Goal: Task Accomplishment & Management: Complete application form

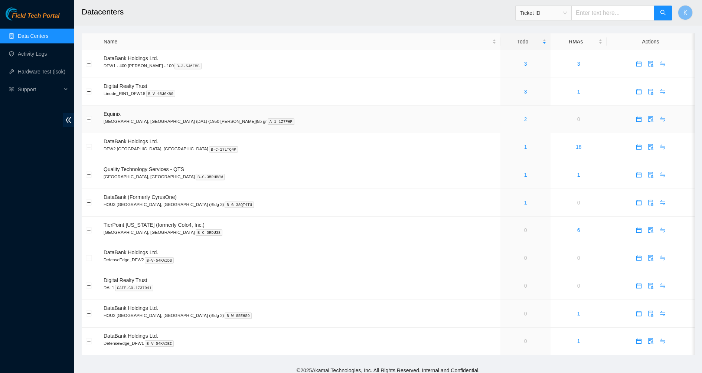
click at [524, 120] on link "2" at bounding box center [525, 119] width 3 height 6
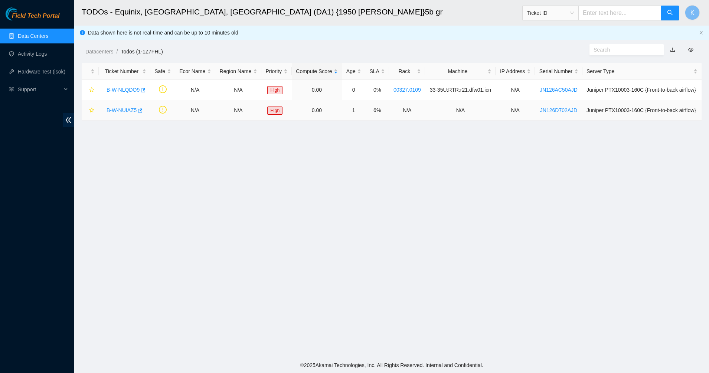
click at [119, 110] on link "B-W-NUIAZ5" at bounding box center [122, 110] width 30 height 6
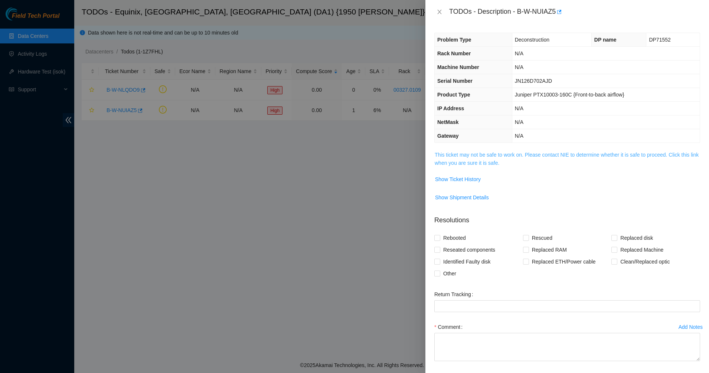
click at [464, 163] on link "This ticket may not be safe to work on. Please contact NIE to determine whether…" at bounding box center [567, 159] width 264 height 14
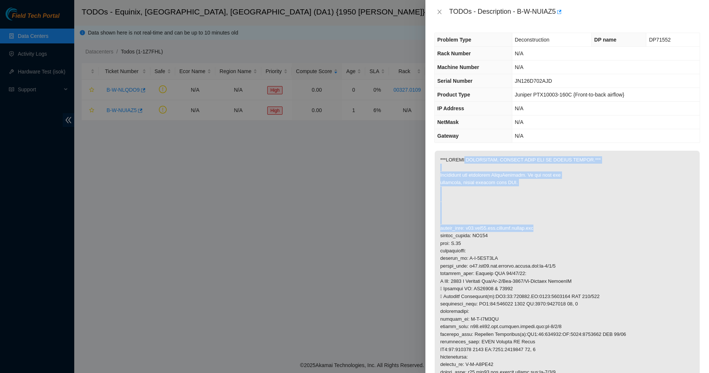
drag, startPoint x: 464, startPoint y: 163, endPoint x: 547, endPoint y: 227, distance: 105.9
click at [547, 227] on p at bounding box center [567, 297] width 265 height 292
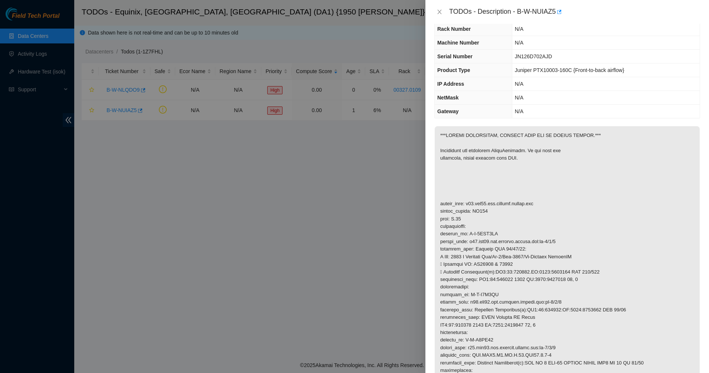
scroll to position [46, 0]
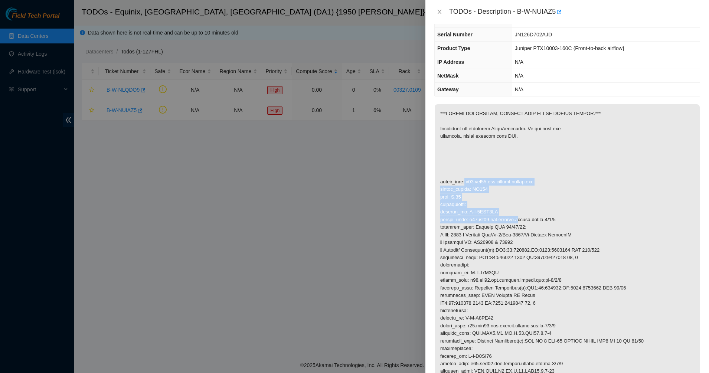
drag, startPoint x: 511, startPoint y: 217, endPoint x: 516, endPoint y: 222, distance: 7.1
click at [516, 222] on p at bounding box center [567, 250] width 265 height 292
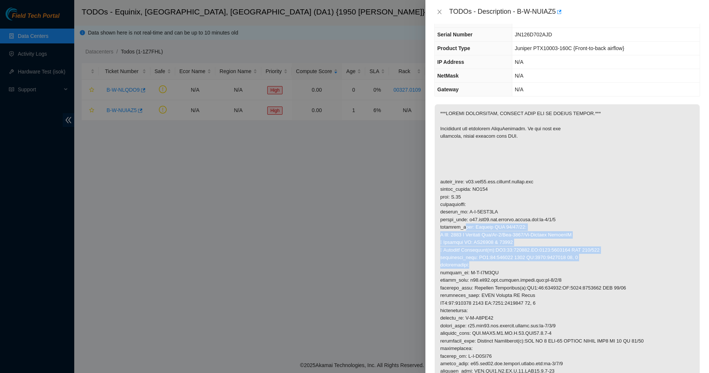
drag, startPoint x: 466, startPoint y: 228, endPoint x: 544, endPoint y: 269, distance: 88.4
click at [544, 269] on p at bounding box center [567, 250] width 265 height 292
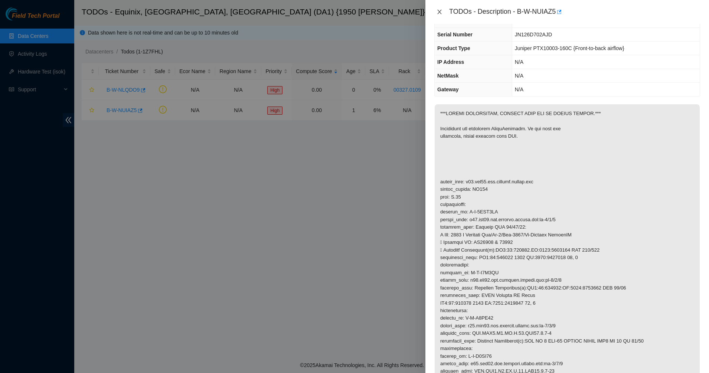
click at [438, 11] on icon "close" at bounding box center [440, 12] width 6 height 6
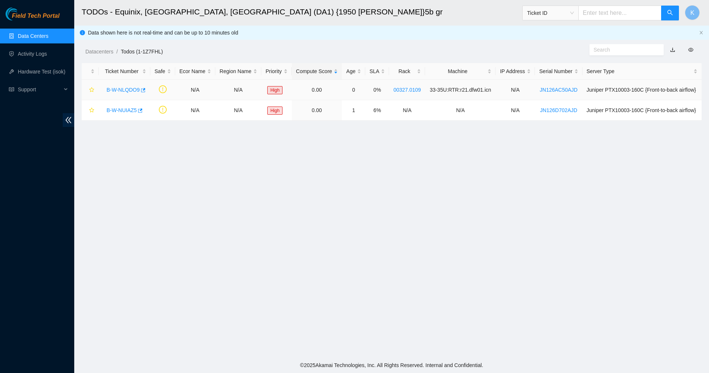
click at [120, 91] on link "B-W-NLQDO9" at bounding box center [123, 90] width 33 height 6
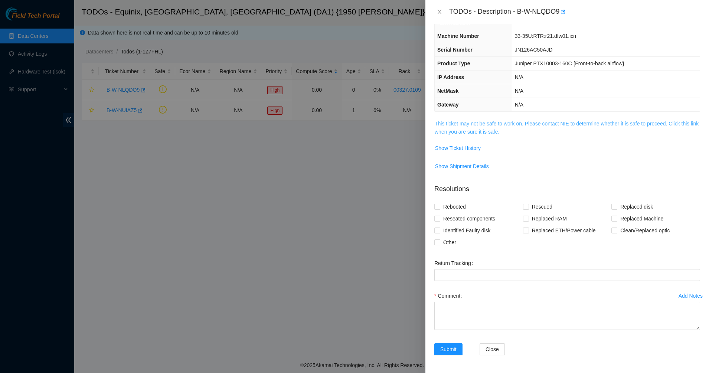
click at [496, 125] on link "This ticket may not be safe to work on. Please contact NIE to determine whether…" at bounding box center [567, 128] width 264 height 14
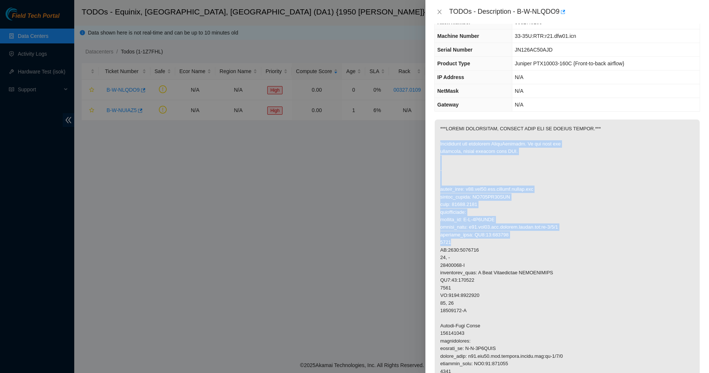
drag, startPoint x: 476, startPoint y: 139, endPoint x: 537, endPoint y: 250, distance: 126.3
click at [537, 250] on p at bounding box center [567, 360] width 265 height 481
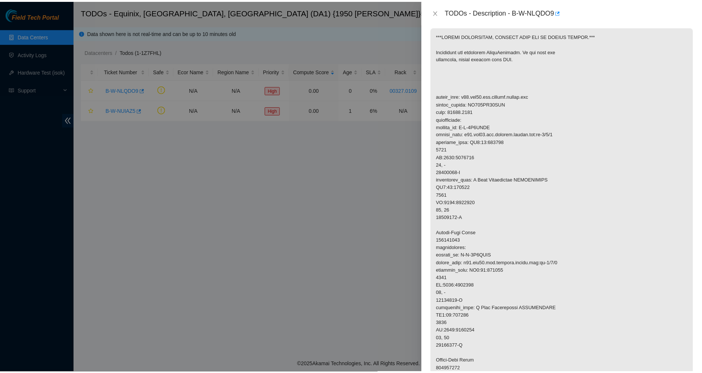
scroll to position [0, 0]
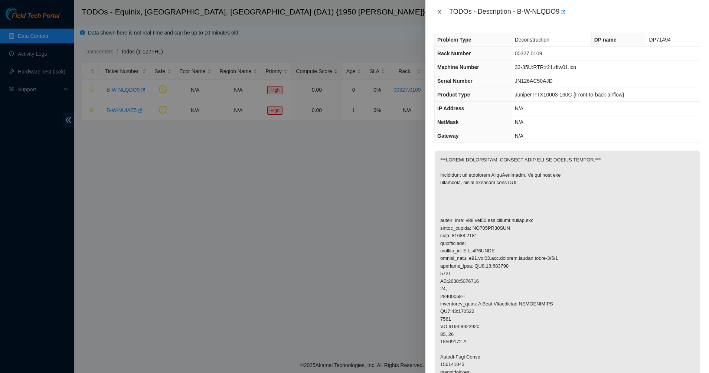
click at [440, 12] on icon "close" at bounding box center [440, 12] width 6 height 6
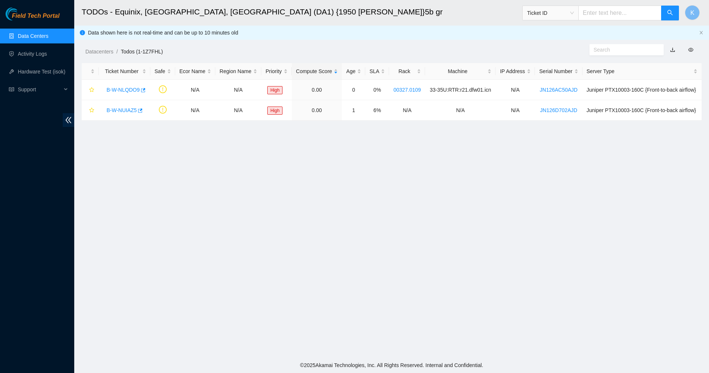
click at [365, 30] on div "Datacenters / Todos (1-1Z7FHL) /" at bounding box center [312, 35] width 477 height 42
click at [29, 39] on link "Data Centers" at bounding box center [33, 36] width 30 height 6
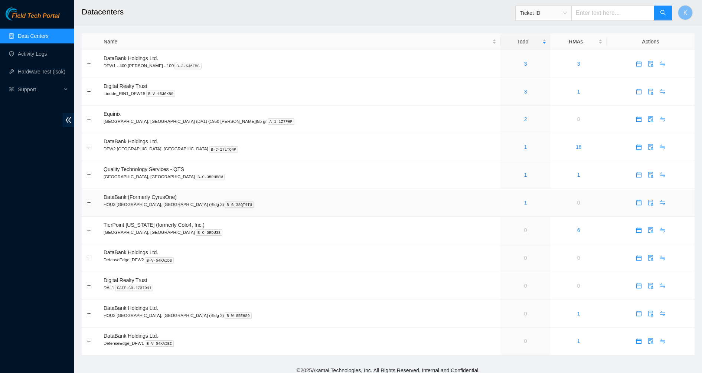
scroll to position [5, 0]
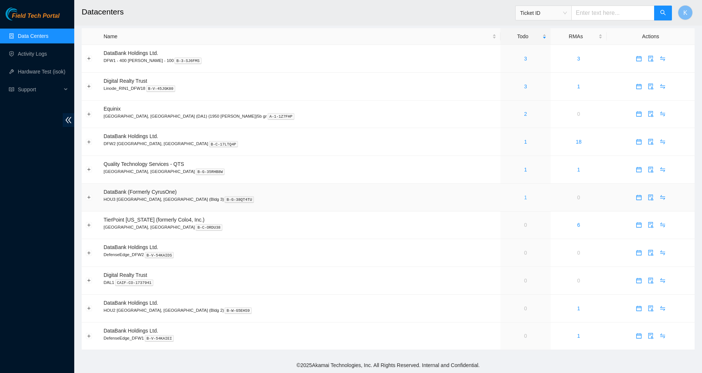
click at [524, 197] on link "1" at bounding box center [525, 198] width 3 height 6
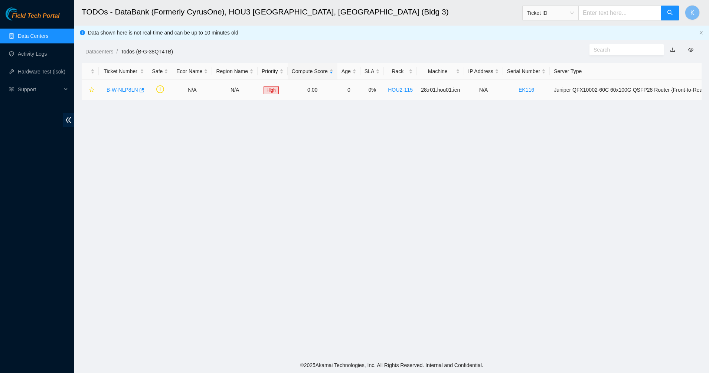
click at [112, 87] on link "B-W-NLP8LN" at bounding box center [123, 90] width 32 height 6
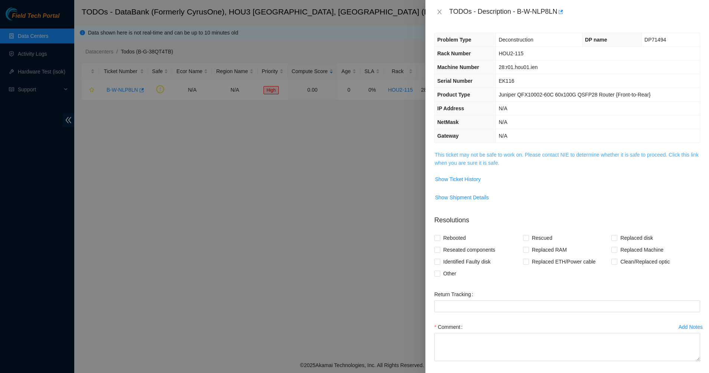
click at [489, 160] on link "This ticket may not be safe to work on. Please contact NIE to determine whether…" at bounding box center [567, 159] width 264 height 14
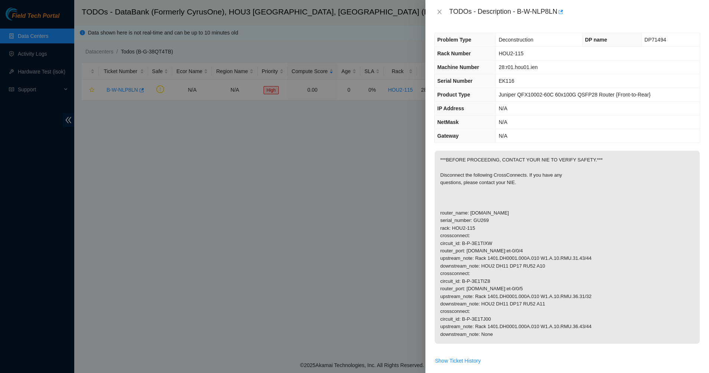
click at [489, 160] on p "***BEFORE PROCEEDING, CONTACT YOUR NIE TO VERIFY SAFETY.*** Disconnect the foll…" at bounding box center [567, 247] width 265 height 193
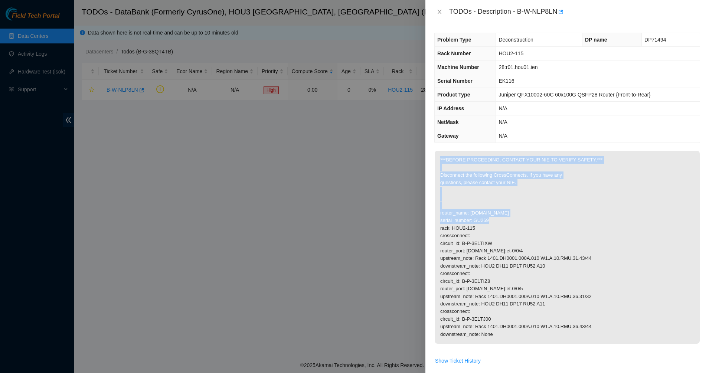
drag, startPoint x: 489, startPoint y: 160, endPoint x: 512, endPoint y: 187, distance: 35.9
click at [512, 187] on p "***BEFORE PROCEEDING, CONTACT YOUR NIE TO VERIFY SAFETY.*** Disconnect the foll…" at bounding box center [567, 247] width 265 height 193
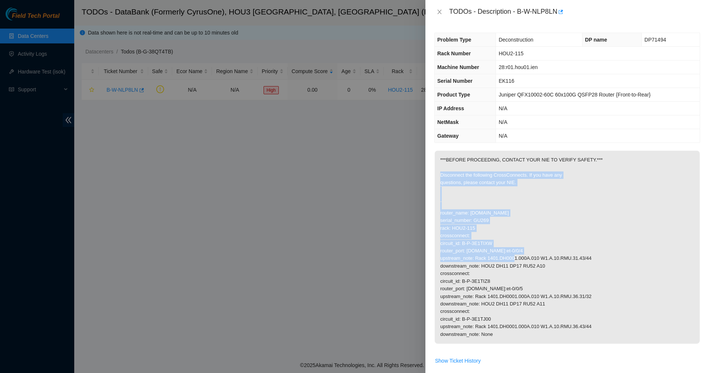
drag, startPoint x: 471, startPoint y: 165, endPoint x: 553, endPoint y: 248, distance: 116.1
click at [553, 248] on p "***BEFORE PROCEEDING, CONTACT YOUR NIE TO VERIFY SAFETY.*** Disconnect the foll…" at bounding box center [567, 247] width 265 height 193
drag, startPoint x: 512, startPoint y: 210, endPoint x: 491, endPoint y: 189, distance: 29.7
click at [491, 189] on p "***BEFORE PROCEEDING, CONTACT YOUR NIE TO VERIFY SAFETY.*** Disconnect the foll…" at bounding box center [567, 247] width 265 height 193
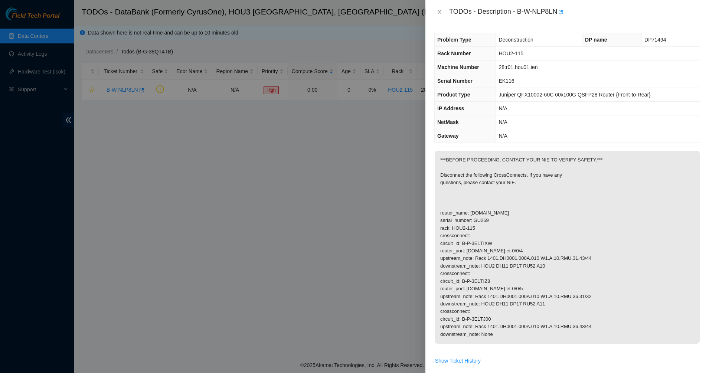
click at [491, 189] on p "***BEFORE PROCEEDING, CONTACT YOUR NIE TO VERIFY SAFETY.*** Disconnect the foll…" at bounding box center [567, 247] width 265 height 193
drag, startPoint x: 491, startPoint y: 189, endPoint x: 529, endPoint y: 238, distance: 61.4
click at [529, 238] on p "***BEFORE PROCEEDING, CONTACT YOUR NIE TO VERIFY SAFETY.*** Disconnect the foll…" at bounding box center [567, 247] width 265 height 193
drag, startPoint x: 529, startPoint y: 238, endPoint x: 495, endPoint y: 189, distance: 59.9
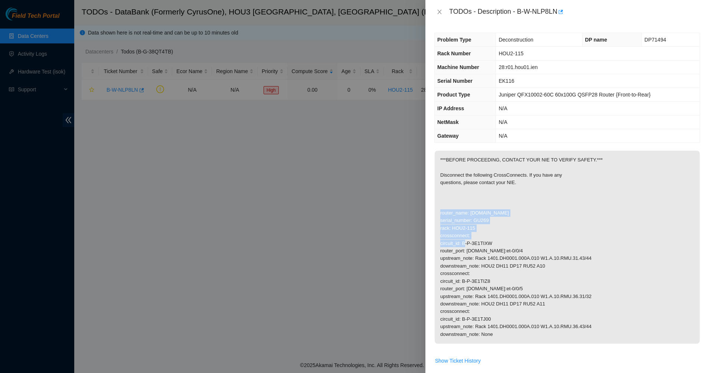
click at [495, 189] on p "***BEFORE PROCEEDING, CONTACT YOUR NIE TO VERIFY SAFETY.*** Disconnect the foll…" at bounding box center [567, 247] width 265 height 193
drag, startPoint x: 495, startPoint y: 189, endPoint x: 542, endPoint y: 264, distance: 89.1
click at [542, 264] on p "***BEFORE PROCEEDING, CONTACT YOUR NIE TO VERIFY SAFETY.*** Disconnect the foll…" at bounding box center [567, 247] width 265 height 193
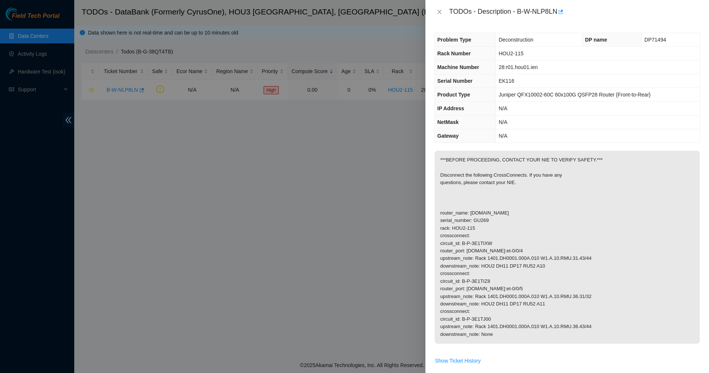
click at [542, 264] on p "***BEFORE PROCEEDING, CONTACT YOUR NIE TO VERIFY SAFETY.*** Disconnect the foll…" at bounding box center [567, 247] width 265 height 193
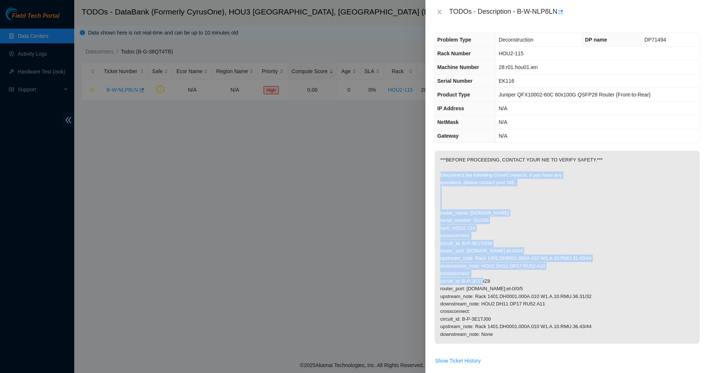
drag, startPoint x: 542, startPoint y: 264, endPoint x: 455, endPoint y: 173, distance: 125.8
click at [455, 173] on p "***BEFORE PROCEEDING, CONTACT YOUR NIE TO VERIFY SAFETY.*** Disconnect the foll…" at bounding box center [567, 247] width 265 height 193
drag, startPoint x: 559, startPoint y: 270, endPoint x: 566, endPoint y: 275, distance: 8.2
click at [565, 274] on p "***BEFORE PROCEEDING, CONTACT YOUR NIE TO VERIFY SAFETY.*** Disconnect the foll…" at bounding box center [567, 247] width 265 height 193
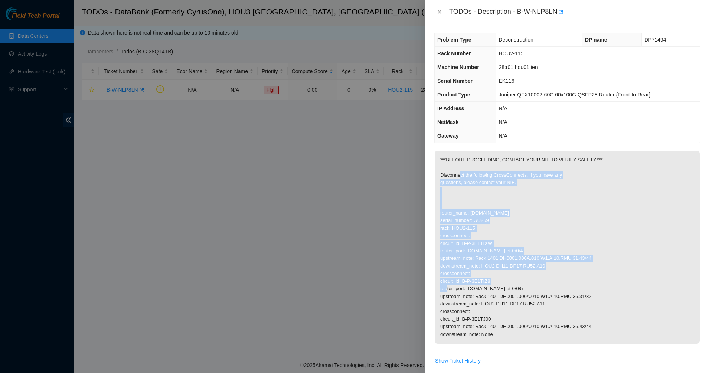
click at [566, 275] on p "***BEFORE PROCEEDING, CONTACT YOUR NIE TO VERIFY SAFETY.*** Disconnect the foll…" at bounding box center [567, 247] width 265 height 193
drag, startPoint x: 567, startPoint y: 276, endPoint x: 477, endPoint y: 177, distance: 134.4
click at [477, 177] on p "***BEFORE PROCEEDING, CONTACT YOUR NIE TO VERIFY SAFETY.*** Disconnect the foll…" at bounding box center [567, 247] width 265 height 193
drag, startPoint x: 477, startPoint y: 177, endPoint x: 575, endPoint y: 287, distance: 148.1
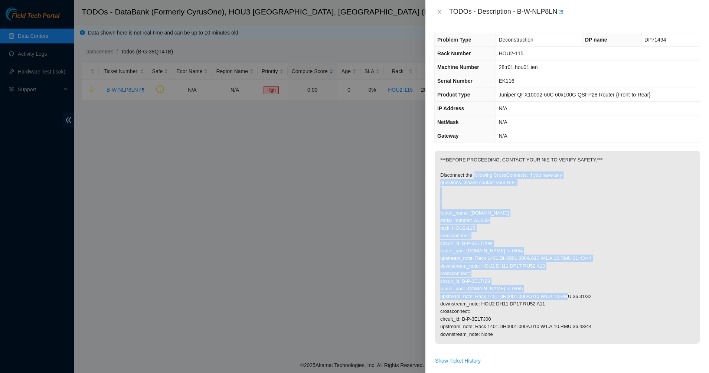
click at [575, 287] on p "***BEFORE PROCEEDING, CONTACT YOUR NIE TO VERIFY SAFETY.*** Disconnect the foll…" at bounding box center [567, 247] width 265 height 193
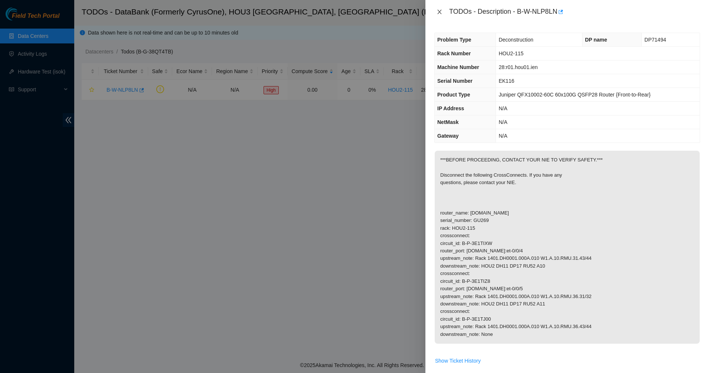
click at [438, 10] on icon "close" at bounding box center [440, 12] width 6 height 6
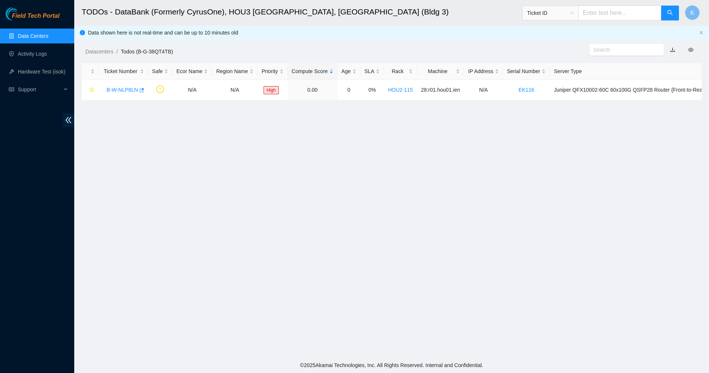
click at [329, 259] on main "TODOs - DataBank (Formerly CyrusOne), HOU3 Houston, TX (Bldg 3) Ticket ID K Dat…" at bounding box center [391, 179] width 635 height 358
click at [364, 169] on main "TODOs - DataBank (Formerly CyrusOne), HOU3 Houston, TX (Bldg 3) Ticket ID K Dat…" at bounding box center [391, 179] width 635 height 358
click at [250, 9] on h2 "TODOs - DataBank (Formerly CyrusOne), HOU3 Houston, TX (Bldg 3)" at bounding box center [325, 12] width 486 height 24
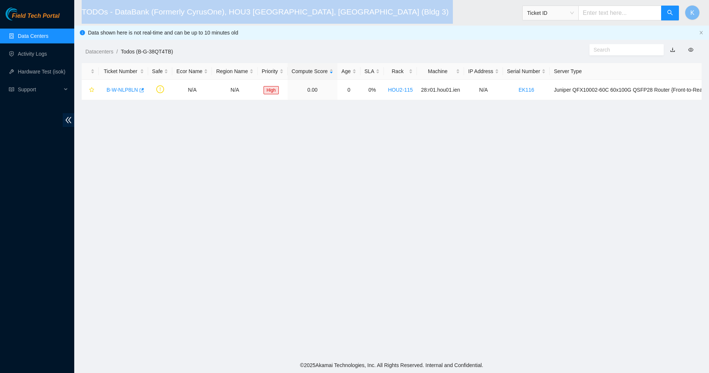
click at [250, 9] on h2 "TODOs - DataBank (Formerly CyrusOne), HOU3 Houston, TX (Bldg 3)" at bounding box center [325, 12] width 486 height 24
click at [293, 10] on h2 "TODOs - DataBank (Formerly CyrusOne), HOU3 Houston, TX (Bldg 3)" at bounding box center [325, 12] width 486 height 24
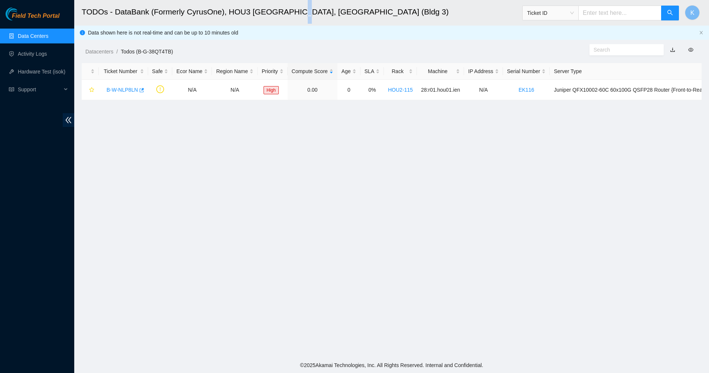
click at [293, 10] on h2 "TODOs - DataBank (Formerly CyrusOne), HOU3 Houston, TX (Bldg 3)" at bounding box center [325, 12] width 486 height 24
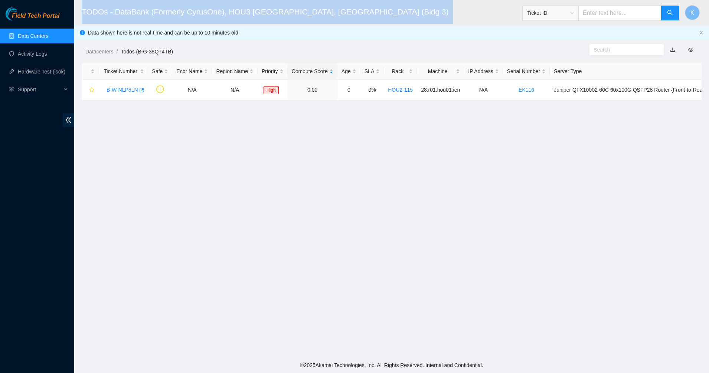
drag, startPoint x: 293, startPoint y: 10, endPoint x: 308, endPoint y: 13, distance: 15.1
click at [293, 11] on h2 "TODOs - DataBank (Formerly CyrusOne), HOU3 Houston, TX (Bldg 3)" at bounding box center [325, 12] width 486 height 24
click at [342, 16] on h2 "TODOs - DataBank (Formerly CyrusOne), HOU3 Houston, TX (Bldg 3)" at bounding box center [325, 12] width 486 height 24
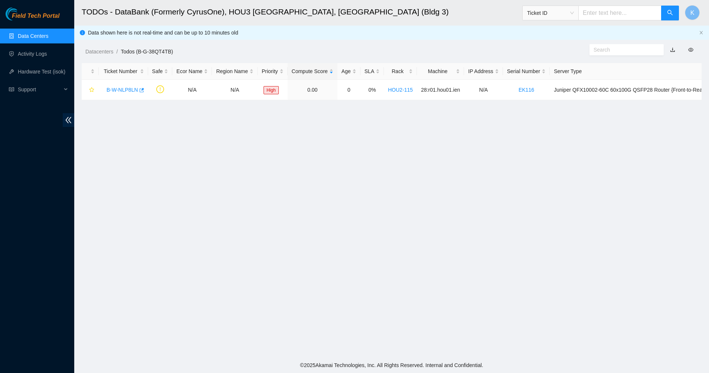
click at [342, 16] on h2 "TODOs - DataBank (Formerly CyrusOne), HOU3 Houston, TX (Bldg 3)" at bounding box center [325, 12] width 486 height 24
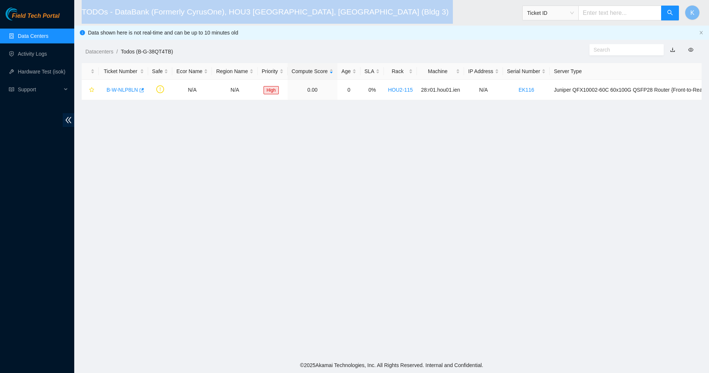
click at [342, 16] on h2 "TODOs - DataBank (Formerly CyrusOne), HOU3 Houston, TX (Bldg 3)" at bounding box center [325, 12] width 486 height 24
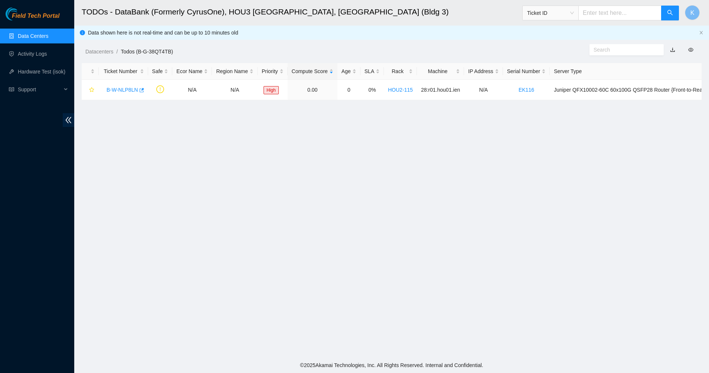
click at [253, 37] on div "Datacenters / Todos (B-G-38QT4TB) /" at bounding box center [312, 35] width 477 height 42
click at [251, 36] on div "Datacenters / Todos (B-G-38QT4TB) /" at bounding box center [312, 35] width 477 height 42
click at [250, 36] on div "Datacenters / Todos (B-G-38QT4TB) /" at bounding box center [312, 35] width 477 height 42
drag, startPoint x: 250, startPoint y: 36, endPoint x: 227, endPoint y: 34, distance: 23.5
click at [250, 36] on div "Datacenters / Todos (B-G-38QT4TB) /" at bounding box center [312, 35] width 477 height 42
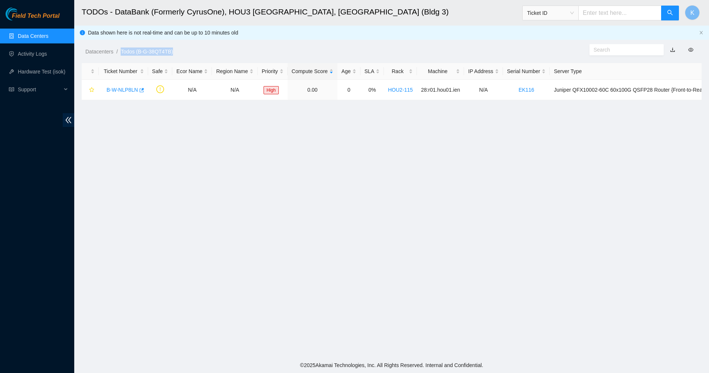
click at [222, 33] on div "Datacenters / Todos (B-G-38QT4TB) /" at bounding box center [312, 35] width 477 height 42
click at [188, 49] on ol "Datacenters / Todos (B-G-38QT4TB) /" at bounding box center [317, 52] width 465 height 8
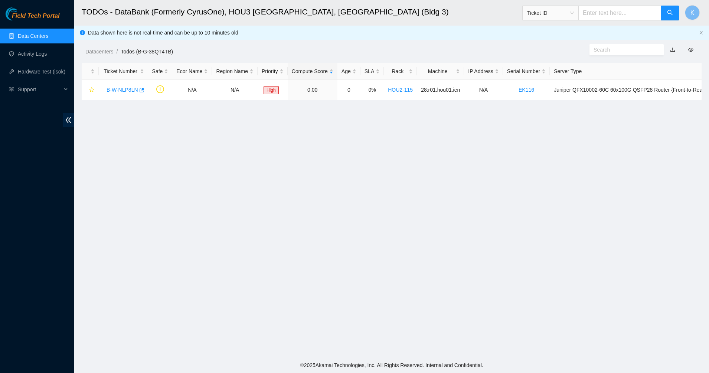
click at [188, 49] on ol "Datacenters / Todos (B-G-38QT4TB) /" at bounding box center [317, 52] width 465 height 8
click at [217, 56] on main "TODOs - DataBank (Formerly CyrusOne), HOU3 Houston, TX (Bldg 3) Ticket ID K Dat…" at bounding box center [391, 179] width 635 height 358
click at [36, 39] on link "Data Centers" at bounding box center [33, 36] width 30 height 6
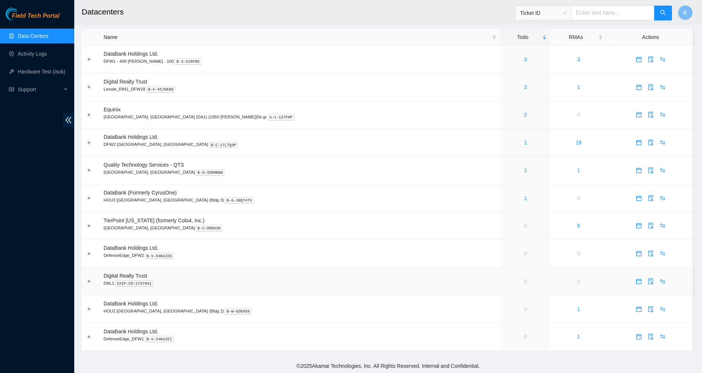
scroll to position [5, 0]
click at [524, 200] on link "1" at bounding box center [525, 198] width 3 height 6
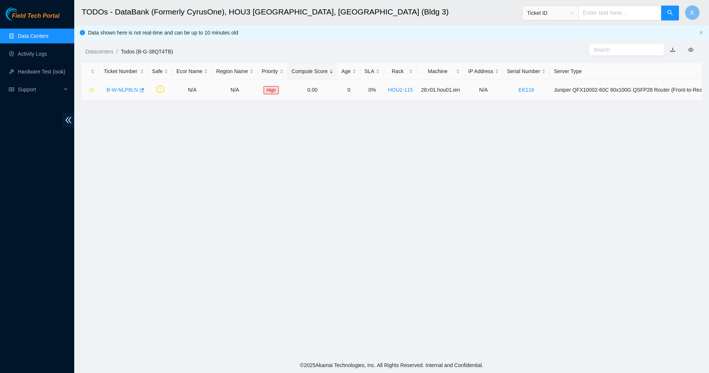
click at [129, 80] on td "B-W-NLP8LN" at bounding box center [123, 90] width 49 height 20
click at [117, 90] on link "B-W-NLP8LN" at bounding box center [123, 90] width 32 height 6
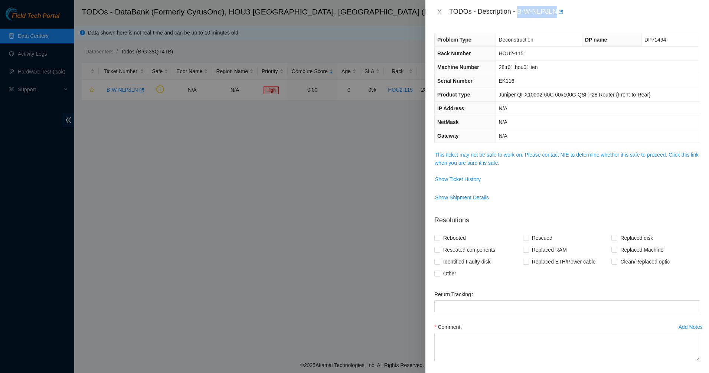
drag, startPoint x: 519, startPoint y: 12, endPoint x: 557, endPoint y: 17, distance: 39.0
click at [557, 17] on div "TODOs - Description - B-W-NLP8LN" at bounding box center [574, 12] width 251 height 12
copy div "B-W-NLP8LN"
click at [479, 160] on link "This ticket may not be safe to work on. Please contact NIE to determine whether…" at bounding box center [567, 159] width 264 height 14
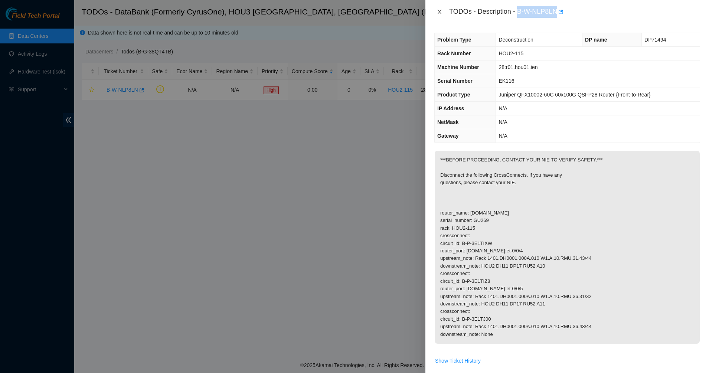
click at [444, 12] on button "Close" at bounding box center [440, 12] width 10 height 7
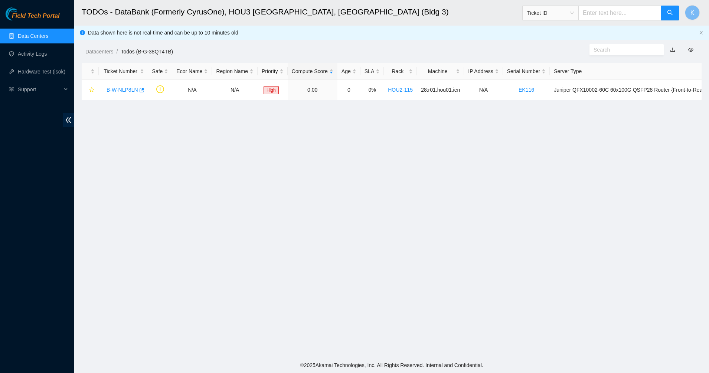
click at [26, 34] on link "Data Centers" at bounding box center [33, 36] width 30 height 6
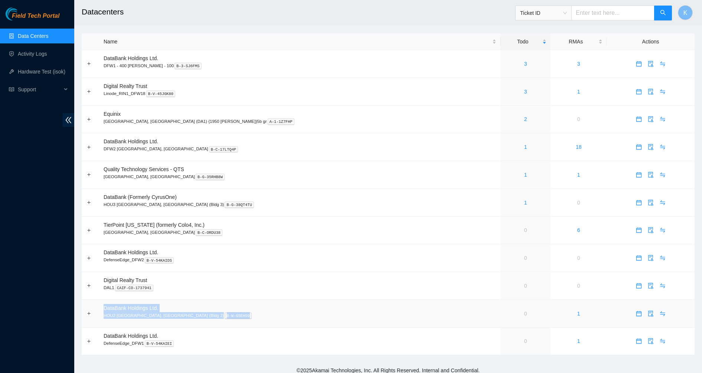
drag, startPoint x: 187, startPoint y: 318, endPoint x: 102, endPoint y: 309, distance: 85.2
click at [102, 309] on td "DataBank Holdings Ltd. HOU2 Houston, TX (Bldg 2) B-W-G5EHS9" at bounding box center [300, 314] width 401 height 28
copy td "DataBank Holdings Ltd. HOU2 Houston, TX (Bldg 2) B-W-G5EHS9"
click at [505, 201] on div "1" at bounding box center [526, 203] width 42 height 8
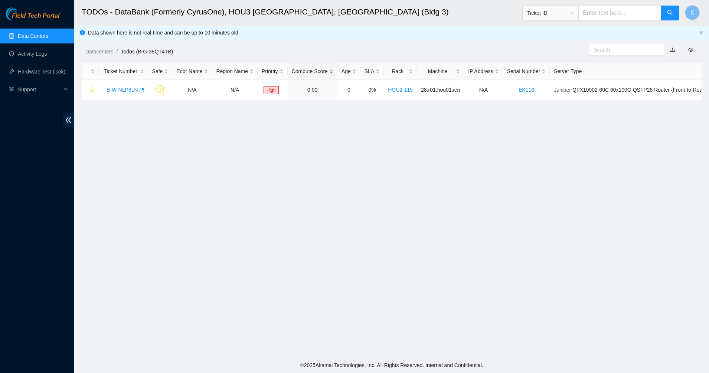
click at [331, 196] on main "TODOs - DataBank (Formerly CyrusOne), HOU3 Houston, TX (Bldg 3) Ticket ID K Dat…" at bounding box center [391, 179] width 635 height 358
click at [114, 94] on div "B-W-NLP8LN" at bounding box center [123, 90] width 41 height 12
click at [116, 92] on link "B-W-NLP8LN" at bounding box center [123, 90] width 32 height 6
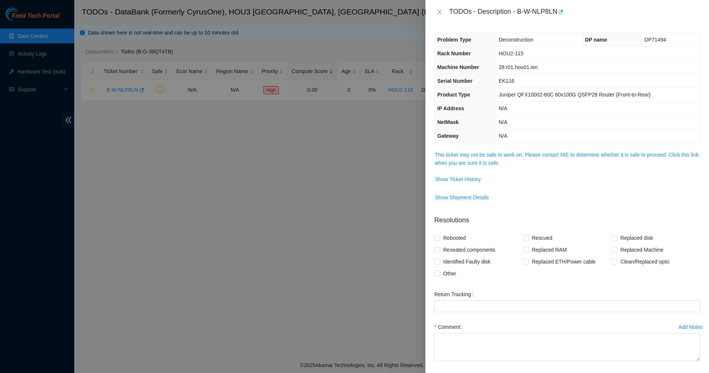
click at [650, 41] on span "DP71494" at bounding box center [656, 40] width 22 height 6
click at [498, 166] on span "This ticket may not be safe to work on. Please contact NIE to determine whether…" at bounding box center [567, 159] width 265 height 16
click at [498, 164] on link "This ticket may not be safe to work on. Please contact NIE to determine whether…" at bounding box center [567, 159] width 264 height 14
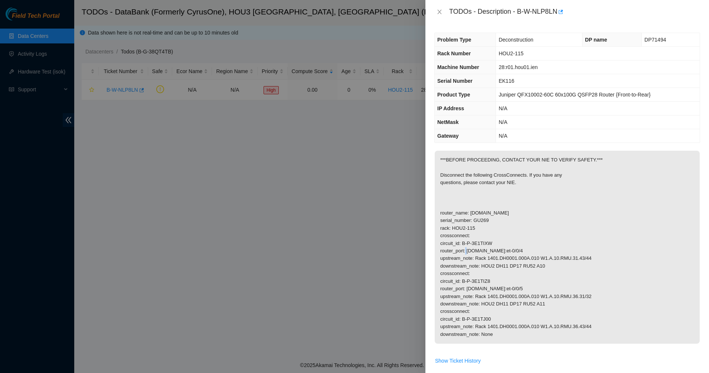
click at [488, 245] on p "***BEFORE PROCEEDING, CONTACT YOUR NIE TO VERIFY SAFETY.*** Disconnect the foll…" at bounding box center [567, 247] width 265 height 193
click at [513, 206] on p "***BEFORE PROCEEDING, CONTACT YOUR NIE TO VERIFY SAFETY.*** Disconnect the foll…" at bounding box center [567, 247] width 265 height 193
click at [518, 123] on td "N/A" at bounding box center [598, 123] width 204 height 14
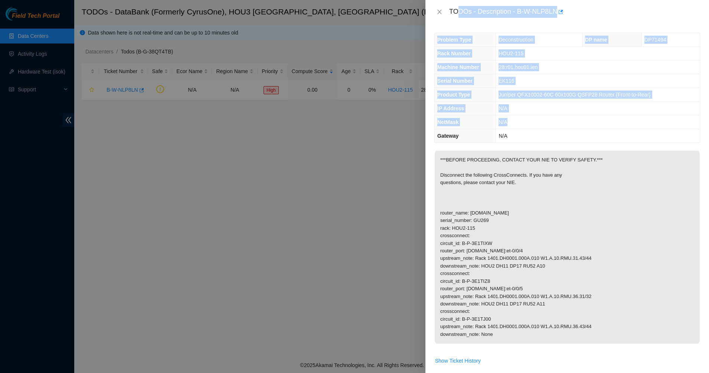
drag, startPoint x: 518, startPoint y: 123, endPoint x: 458, endPoint y: 12, distance: 126.0
click at [458, 12] on div "TODOs - Description - B-W-NLP8LN Problem Type Deconstruction DP name DP71494 Ra…" at bounding box center [568, 186] width 284 height 373
click at [458, 12] on div "TODOs - Description - B-W-NLP8LN" at bounding box center [574, 12] width 251 height 12
drag, startPoint x: 458, startPoint y: 12, endPoint x: 523, endPoint y: 156, distance: 157.6
click at [523, 156] on div "TODOs - Description - B-W-NLP8LN Problem Type Deconstruction DP name DP71494 Ra…" at bounding box center [568, 186] width 284 height 373
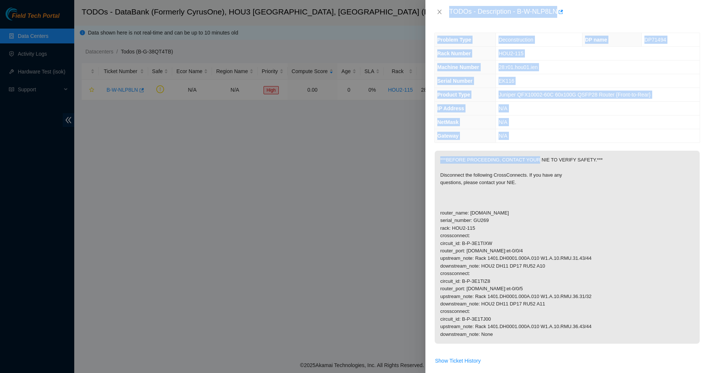
click at [523, 156] on p "***BEFORE PROCEEDING, CONTACT YOUR NIE TO VERIFY SAFETY.*** Disconnect the foll…" at bounding box center [567, 247] width 265 height 193
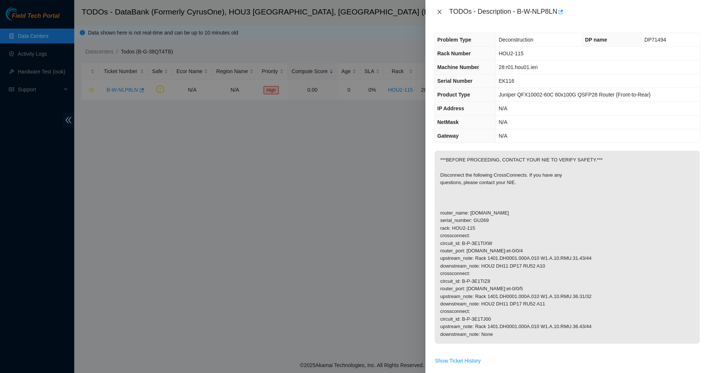
drag, startPoint x: 438, startPoint y: 12, endPoint x: 427, endPoint y: 14, distance: 10.7
click at [438, 12] on icon "close" at bounding box center [440, 12] width 6 height 6
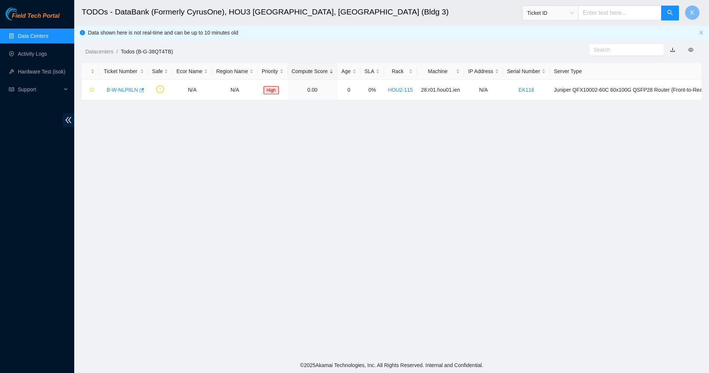
click at [37, 27] on div "Field Tech Portal Data Centers Activity Logs Hardware Test (isok) Support" at bounding box center [37, 190] width 74 height 366
click at [32, 39] on link "Data Centers" at bounding box center [33, 36] width 30 height 6
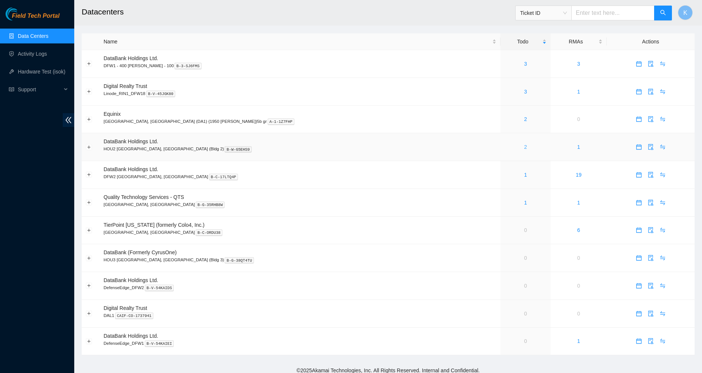
click at [524, 147] on link "2" at bounding box center [525, 147] width 3 height 6
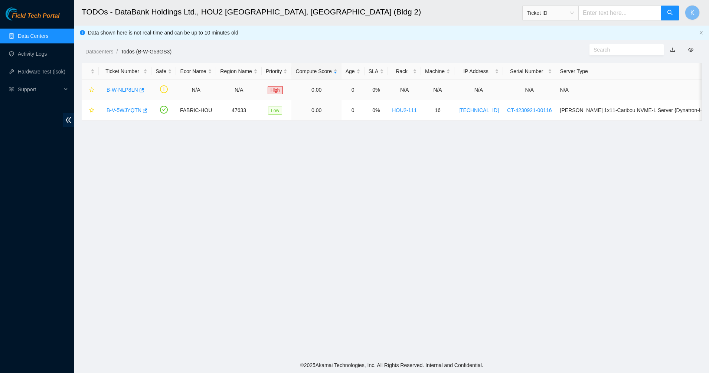
click at [111, 92] on link "B-W-NLP8LN" at bounding box center [123, 90] width 32 height 6
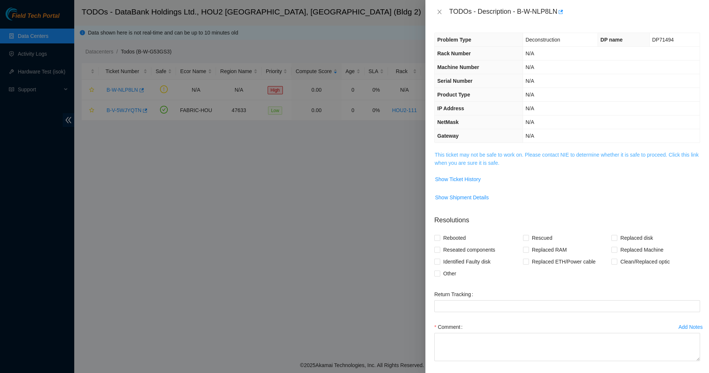
click at [435, 163] on link "This ticket may not be safe to work on. Please contact NIE to determine whether…" at bounding box center [567, 159] width 264 height 14
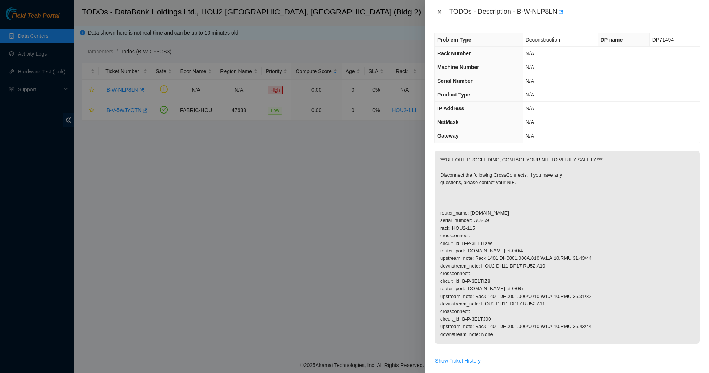
click at [439, 12] on icon "close" at bounding box center [440, 12] width 4 height 4
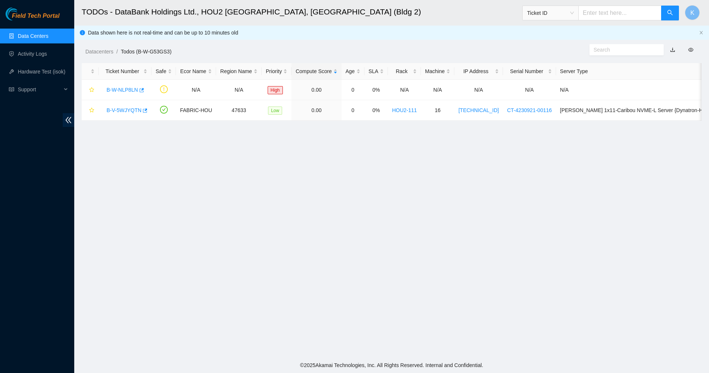
click at [409, 169] on main "TODOs - DataBank Holdings Ltd., HOU2 Houston, TX (Bldg 2) Ticket ID K Data show…" at bounding box center [391, 179] width 635 height 358
click at [34, 34] on link "Data Centers" at bounding box center [33, 36] width 30 height 6
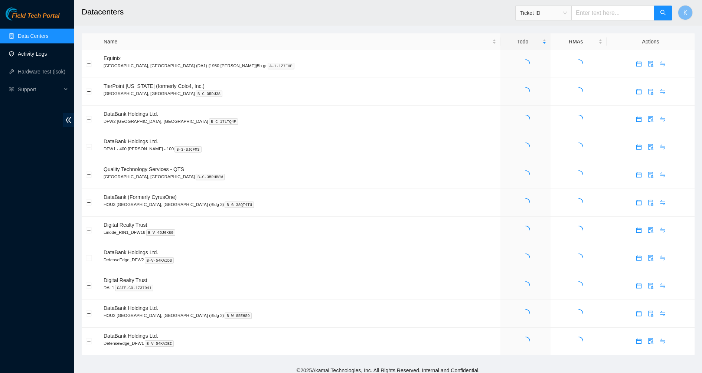
click at [30, 57] on link "Activity Logs" at bounding box center [32, 54] width 29 height 6
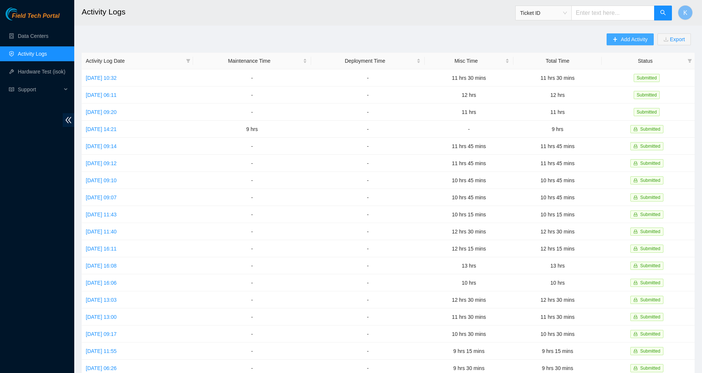
click at [630, 38] on span "Add Activity" at bounding box center [634, 39] width 27 height 8
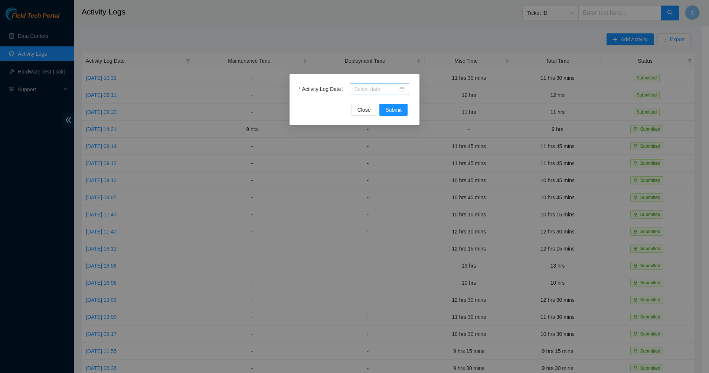
click at [403, 88] on div at bounding box center [379, 89] width 51 height 8
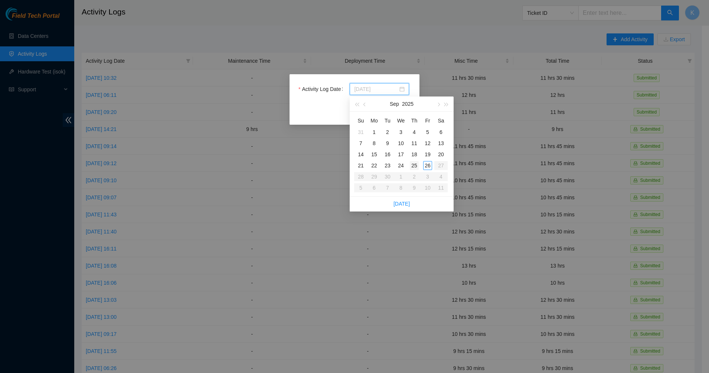
type input "2025-09-25"
click at [417, 166] on div "25" at bounding box center [414, 165] width 9 height 9
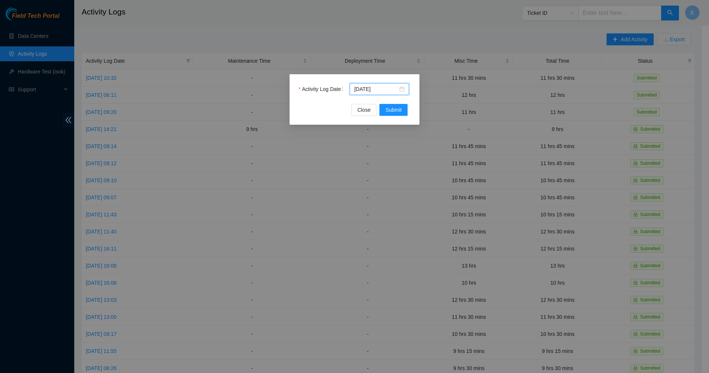
click at [393, 116] on div "Activity Log Date 2025-09-25 Close Submit" at bounding box center [355, 99] width 130 height 51
click at [393, 112] on span "Submit" at bounding box center [394, 110] width 16 height 8
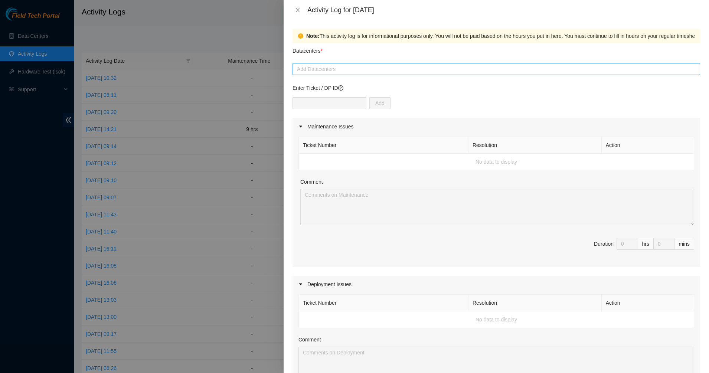
click at [364, 72] on div at bounding box center [497, 69] width 404 height 9
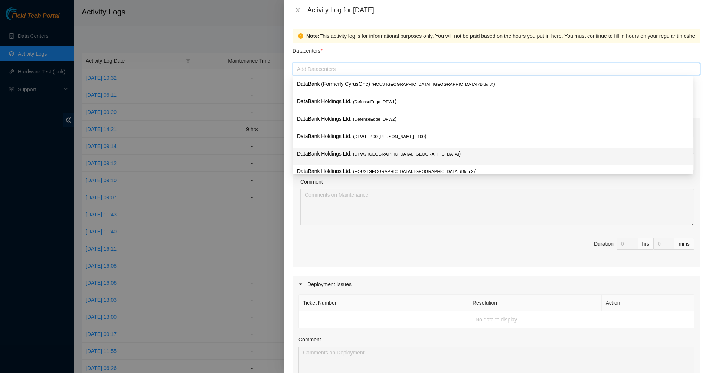
click at [358, 152] on span "( DFW2 Richardson, TX" at bounding box center [406, 154] width 106 height 4
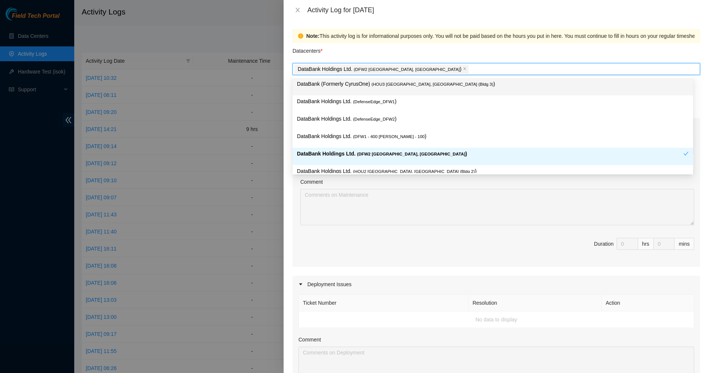
click at [365, 56] on div "Datacenters *" at bounding box center [497, 53] width 408 height 20
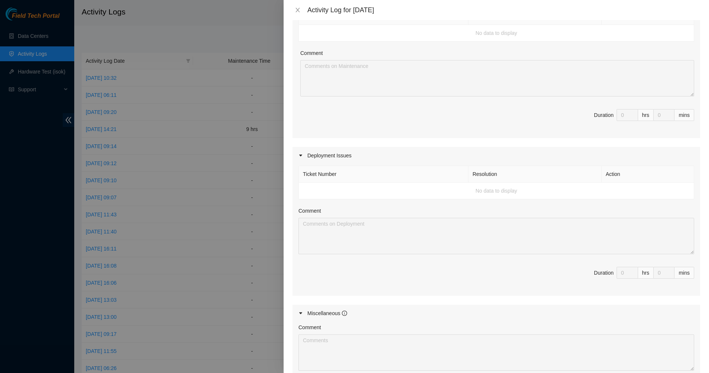
scroll to position [232, 0]
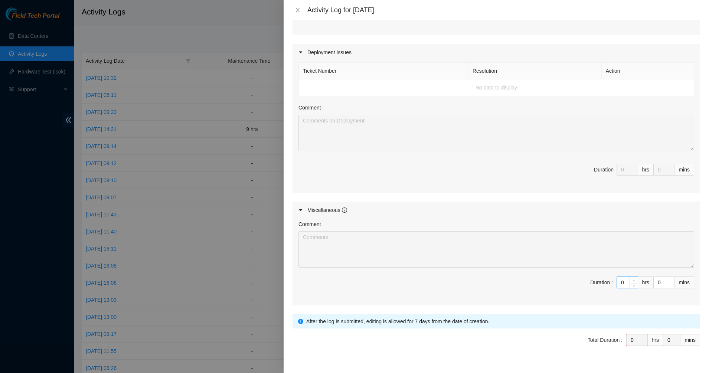
type input "1"
click at [633, 280] on icon "up" at bounding box center [634, 281] width 3 height 3
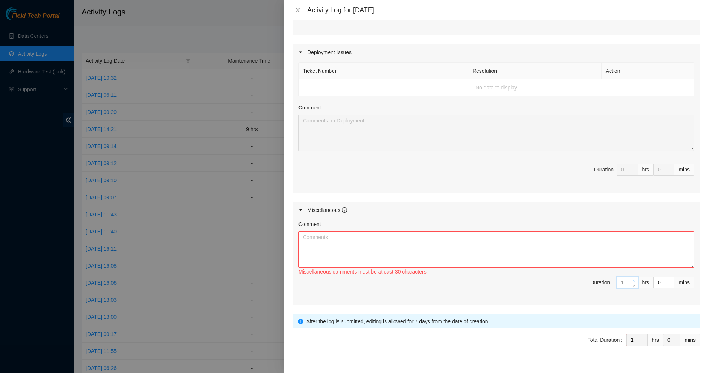
type input "2"
click at [633, 280] on icon "up" at bounding box center [634, 281] width 3 height 3
type input "3"
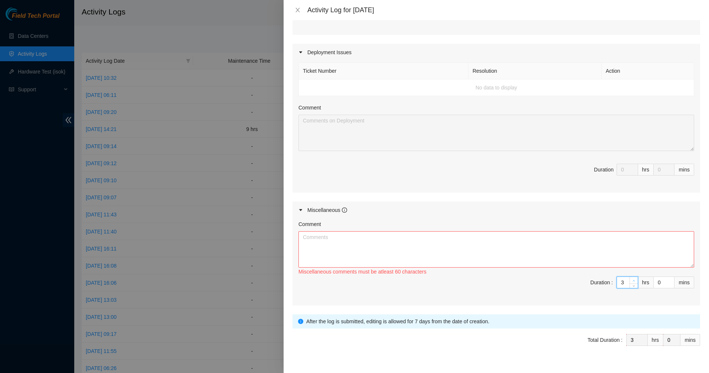
click at [633, 280] on icon "up" at bounding box center [634, 281] width 3 height 3
type input "4"
click at [633, 280] on icon "up" at bounding box center [634, 281] width 3 height 3
type input "5"
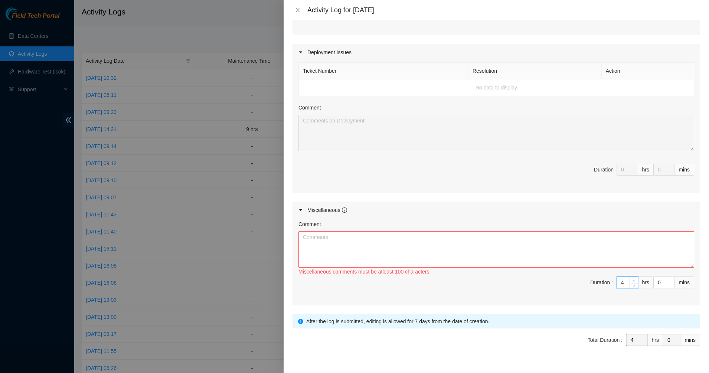
type input "5"
click at [633, 280] on icon "up" at bounding box center [634, 281] width 3 height 3
type input "6"
click at [633, 280] on icon "up" at bounding box center [634, 281] width 3 height 3
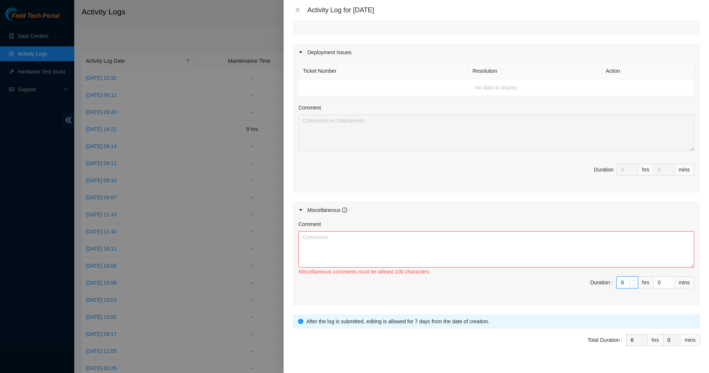
type input "7"
click at [633, 280] on icon "up" at bounding box center [634, 281] width 3 height 3
type input "8"
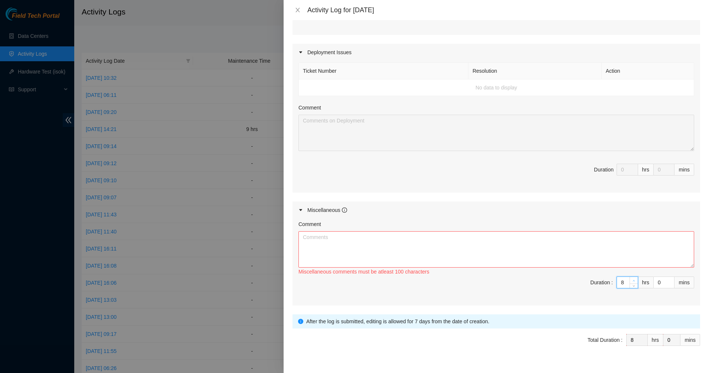
click at [633, 280] on icon "up" at bounding box center [634, 281] width 3 height 3
type input "9"
click at [633, 280] on icon "up" at bounding box center [634, 281] width 3 height 3
type input "10"
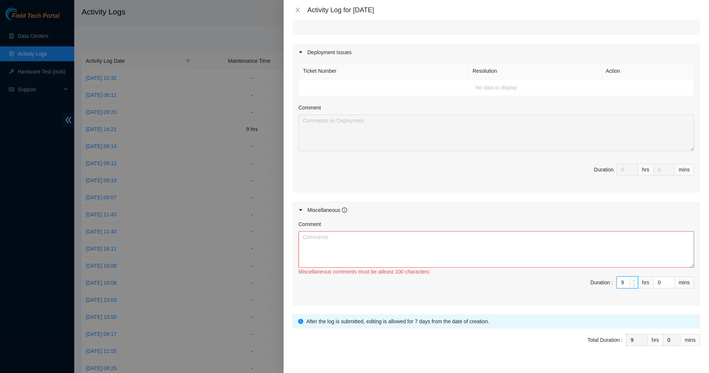
type input "10"
click at [633, 280] on icon "up" at bounding box center [634, 281] width 3 height 3
click at [380, 260] on textarea "Comment" at bounding box center [497, 249] width 396 height 36
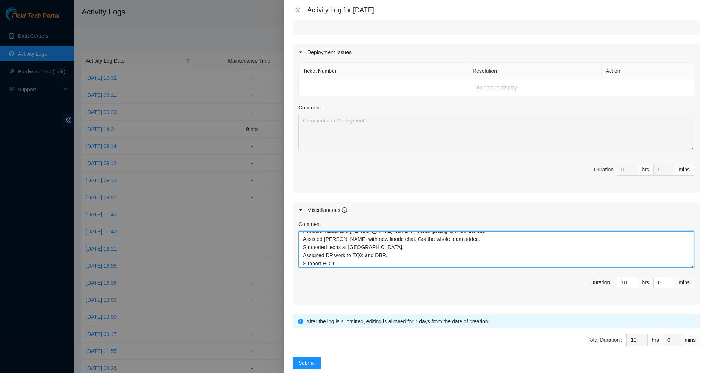
scroll to position [8, 0]
type textarea "Assisted Yzaak and Gerald with DRTR tour, getting to know the site. Assisted Ma…"
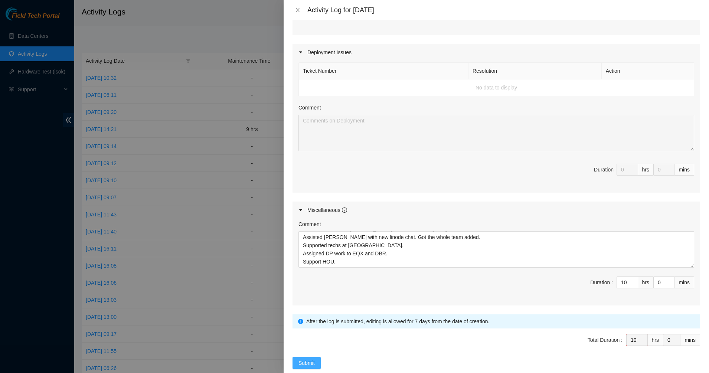
click at [306, 365] on span "Submit" at bounding box center [307, 363] width 16 height 8
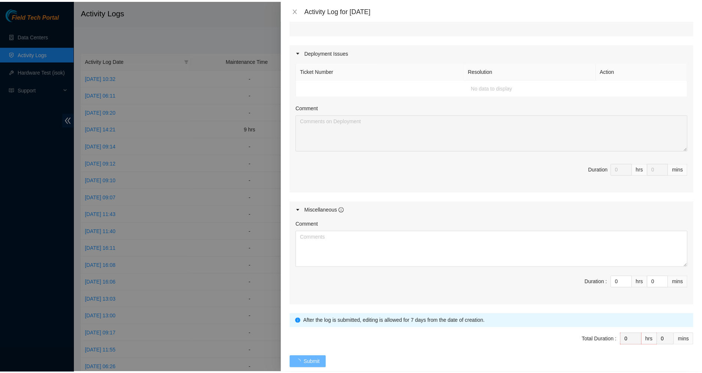
scroll to position [0, 0]
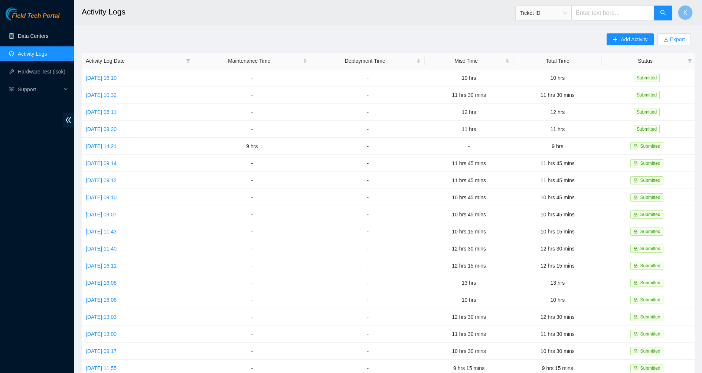
click at [48, 33] on link "Data Centers" at bounding box center [33, 36] width 30 height 6
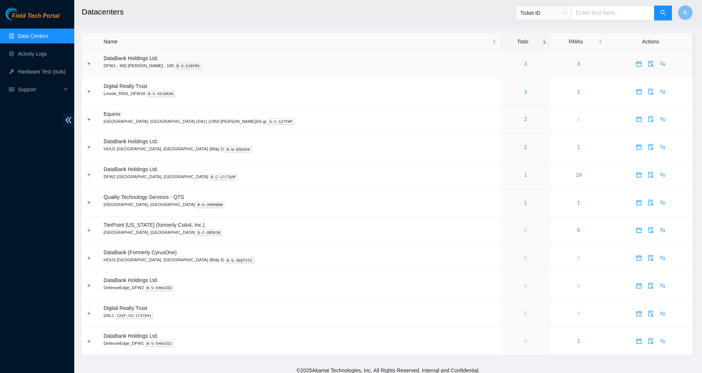
click at [505, 65] on div "3" at bounding box center [526, 64] width 42 height 8
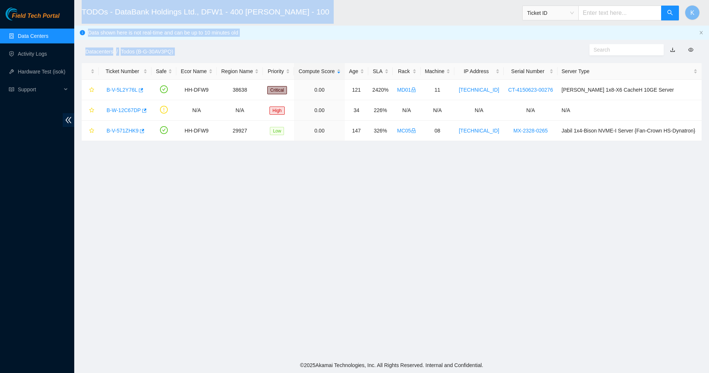
drag, startPoint x: 477, startPoint y: 181, endPoint x: 80, endPoint y: 10, distance: 432.0
click at [80, 10] on main "TODOs - DataBank Holdings Ltd., DFW1 - 400 [PERSON_NAME] - 100 Ticket ID K Data…" at bounding box center [391, 179] width 635 height 358
click at [79, 9] on header "TODOs - DataBank Holdings Ltd., DFW1 - 400 S. Akard - 100 Ticket ID K" at bounding box center [428, 13] width 709 height 26
drag, startPoint x: 81, startPoint y: 10, endPoint x: 432, endPoint y: 194, distance: 395.9
click at [432, 194] on main "TODOs - DataBank Holdings Ltd., DFW1 - 400 S. Akard - 100 Ticket ID K Data show…" at bounding box center [391, 179] width 635 height 358
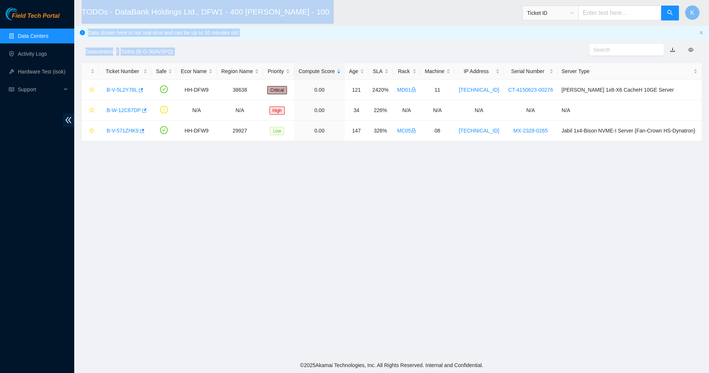
click at [432, 194] on main "TODOs - DataBank Holdings Ltd., DFW1 - 400 S. Akard - 100 Ticket ID K Data show…" at bounding box center [391, 179] width 635 height 358
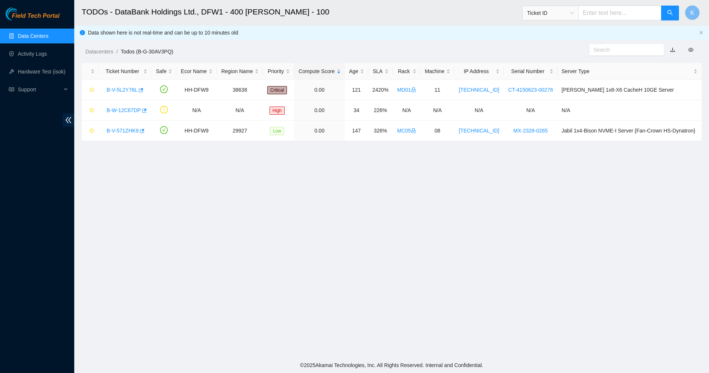
click at [479, 193] on main "TODOs - DataBank Holdings Ltd., DFW1 - 400 S. Akard - 100 Ticket ID K Data show…" at bounding box center [391, 179] width 635 height 358
click at [41, 33] on link "Data Centers" at bounding box center [33, 36] width 30 height 6
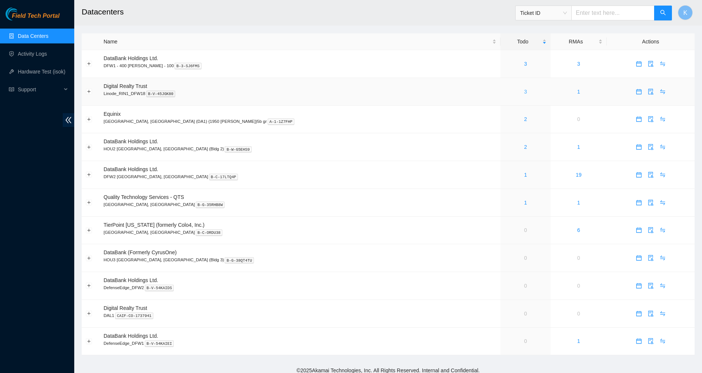
click at [524, 91] on link "3" at bounding box center [525, 92] width 3 height 6
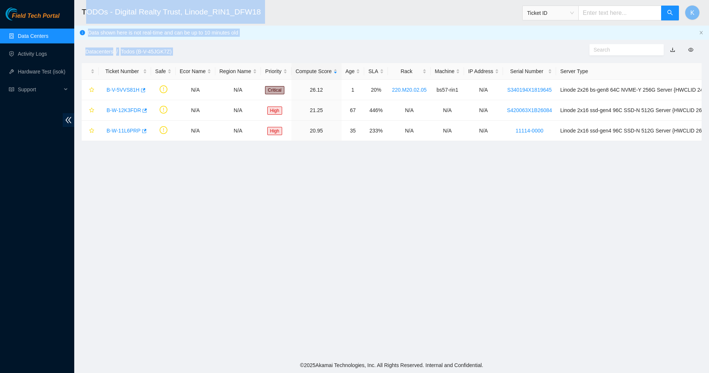
drag, startPoint x: 601, startPoint y: 183, endPoint x: 84, endPoint y: 12, distance: 544.4
click at [84, 12] on main "TODOs - Digital Realty Trust, Linode_RIN1_DFW18 Ticket ID K Data shown here is …" at bounding box center [391, 179] width 635 height 358
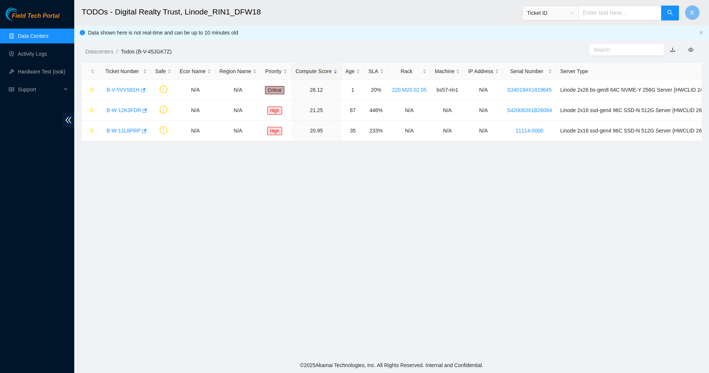
click at [83, 13] on h2 "TODOs - Digital Realty Trust, Linode_RIN1_DFW18" at bounding box center [325, 12] width 486 height 24
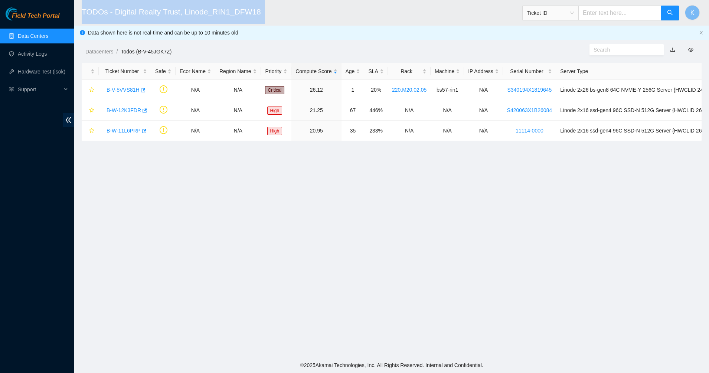
click at [83, 13] on h2 "TODOs - Digital Realty Trust, Linode_RIN1_DFW18" at bounding box center [325, 12] width 486 height 24
click at [157, 20] on h2 "TODOs - Digital Realty Trust, Linode_RIN1_DFW18" at bounding box center [325, 12] width 486 height 24
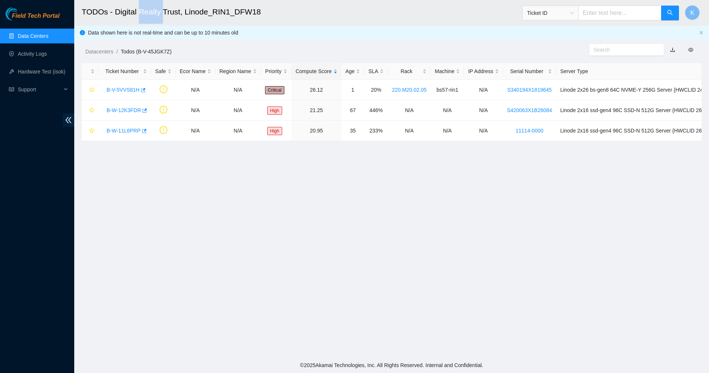
click at [157, 20] on h2 "TODOs - Digital Realty Trust, Linode_RIN1_DFW18" at bounding box center [325, 12] width 486 height 24
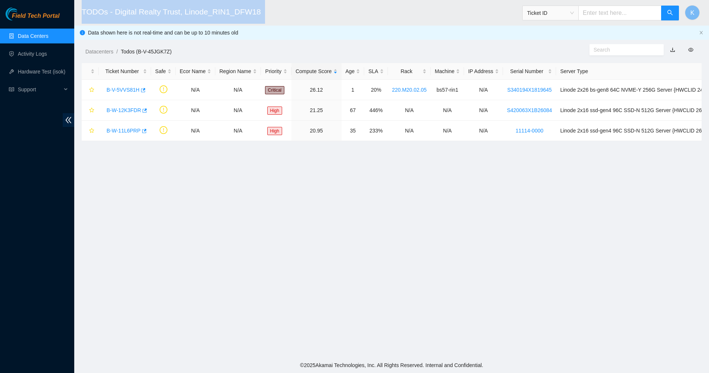
click at [157, 20] on h2 "TODOs - Digital Realty Trust, Linode_RIN1_DFW18" at bounding box center [325, 12] width 486 height 24
click at [182, 16] on h2 "TODOs - Digital Realty Trust, Linode_RIN1_DFW18" at bounding box center [325, 12] width 486 height 24
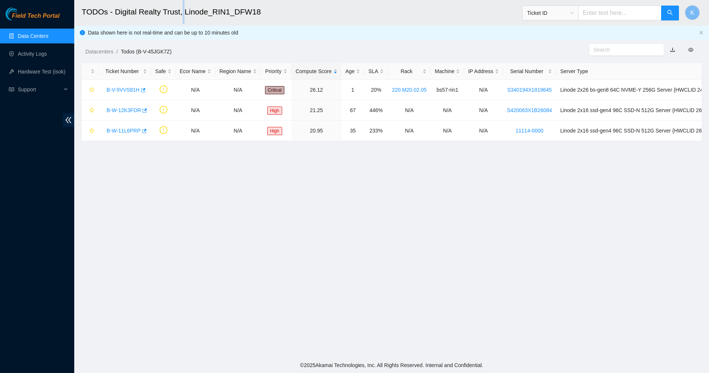
click at [182, 16] on h2 "TODOs - Digital Realty Trust, Linode_RIN1_DFW18" at bounding box center [325, 12] width 486 height 24
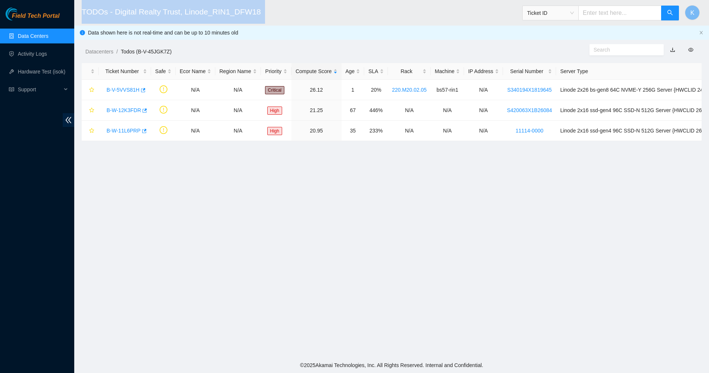
click at [182, 16] on h2 "TODOs - Digital Realty Trust, Linode_RIN1_DFW18" at bounding box center [325, 12] width 486 height 24
click at [204, 15] on h2 "TODOs - Digital Realty Trust, Linode_RIN1_DFW18" at bounding box center [325, 12] width 486 height 24
click at [226, 15] on h2 "TODOs - Digital Realty Trust, Linode_RIN1_DFW18" at bounding box center [325, 12] width 486 height 24
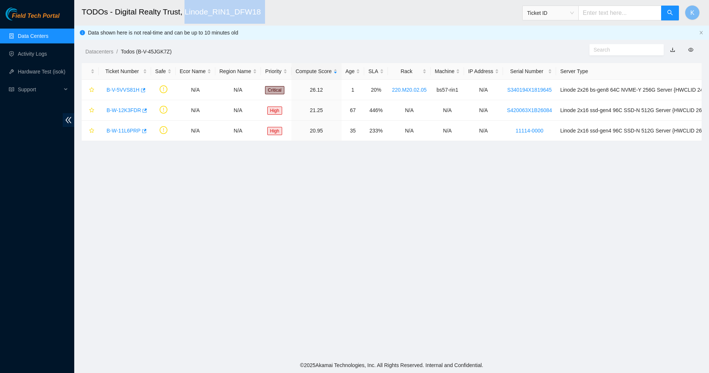
click at [226, 15] on h2 "TODOs - Digital Realty Trust, Linode_RIN1_DFW18" at bounding box center [325, 12] width 486 height 24
click at [193, 18] on h2 "TODOs - Digital Realty Trust, Linode_RIN1_DFW18" at bounding box center [325, 12] width 486 height 24
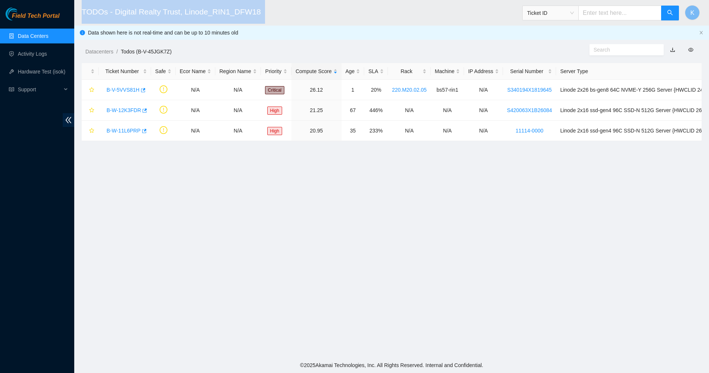
click at [166, 14] on h2 "TODOs - Digital Realty Trust, Linode_RIN1_DFW18" at bounding box center [325, 12] width 486 height 24
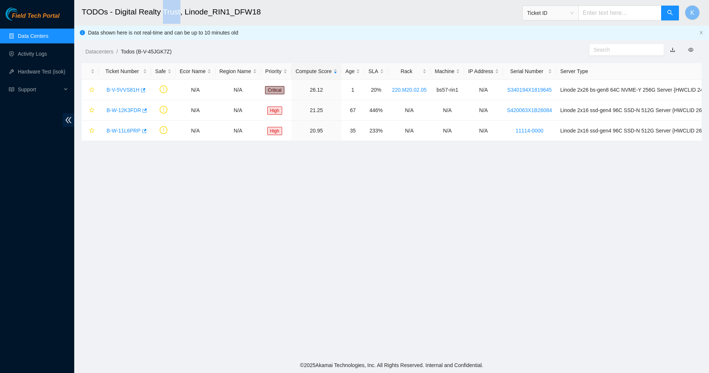
click at [166, 14] on h2 "TODOs - Digital Realty Trust, Linode_RIN1_DFW18" at bounding box center [325, 12] width 486 height 24
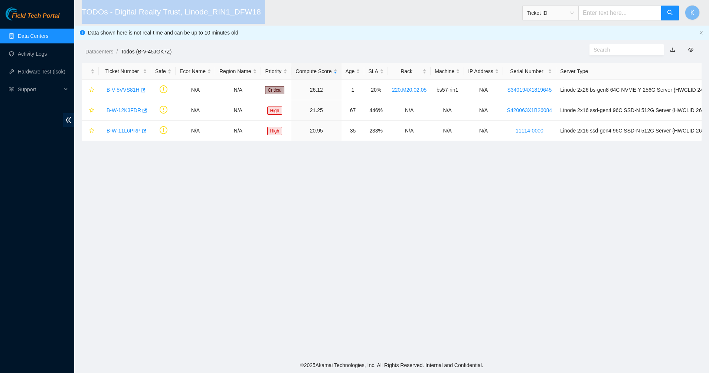
click at [166, 14] on h2 "TODOs - Digital Realty Trust, Linode_RIN1_DFW18" at bounding box center [325, 12] width 486 height 24
click at [145, 14] on h2 "TODOs - Digital Realty Trust, Linode_RIN1_DFW18" at bounding box center [325, 12] width 486 height 24
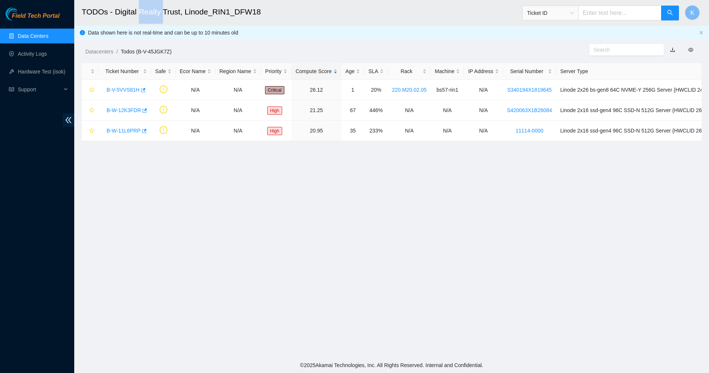
click at [145, 14] on h2 "TODOs - Digital Realty Trust, Linode_RIN1_DFW18" at bounding box center [325, 12] width 486 height 24
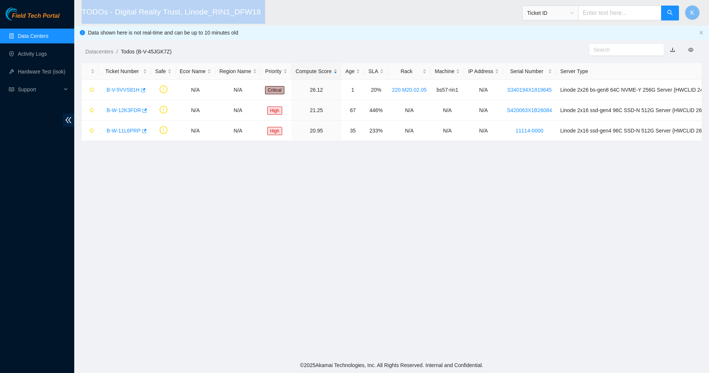
click at [145, 14] on h2 "TODOs - Digital Realty Trust, Linode_RIN1_DFW18" at bounding box center [325, 12] width 486 height 24
click at [117, 14] on h2 "TODOs - Digital Realty Trust, Linode_RIN1_DFW18" at bounding box center [325, 12] width 486 height 24
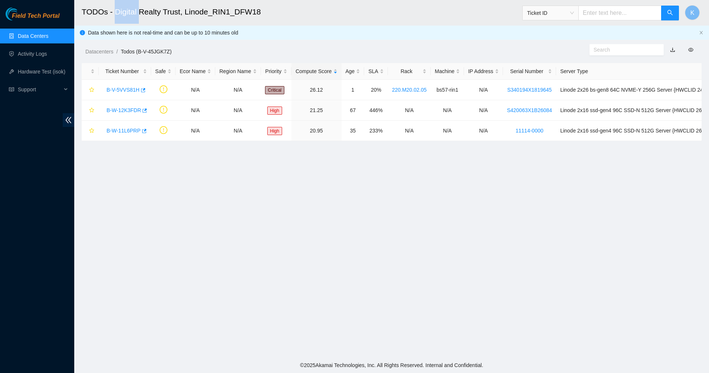
click at [117, 14] on h2 "TODOs - Digital Realty Trust, Linode_RIN1_DFW18" at bounding box center [325, 12] width 486 height 24
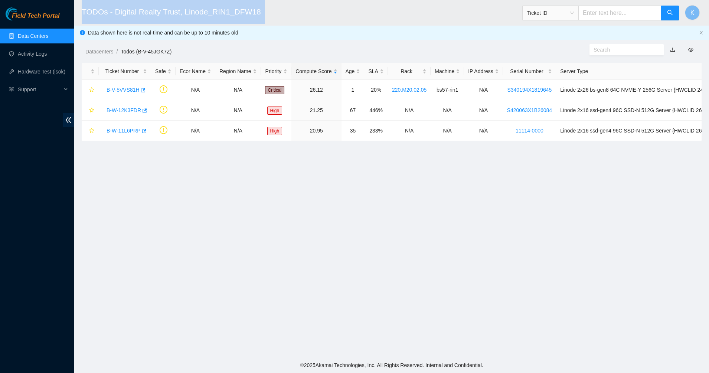
click at [117, 14] on h2 "TODOs - Digital Realty Trust, Linode_RIN1_DFW18" at bounding box center [325, 12] width 486 height 24
click at [132, 14] on h2 "TODOs - Digital Realty Trust, Linode_RIN1_DFW18" at bounding box center [325, 12] width 486 height 24
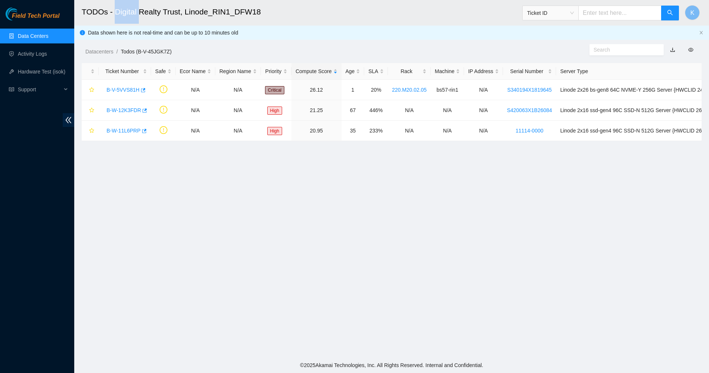
click at [132, 14] on h2 "TODOs - Digital Realty Trust, Linode_RIN1_DFW18" at bounding box center [325, 12] width 486 height 24
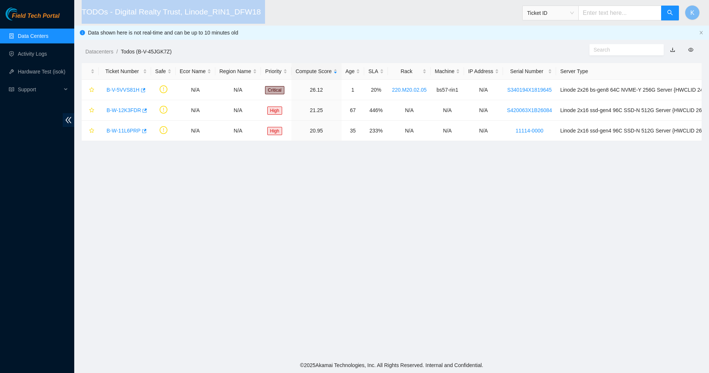
click at [132, 14] on h2 "TODOs - Digital Realty Trust, Linode_RIN1_DFW18" at bounding box center [325, 12] width 486 height 24
click at [162, 14] on h2 "TODOs - Digital Realty Trust, Linode_RIN1_DFW18" at bounding box center [325, 12] width 486 height 24
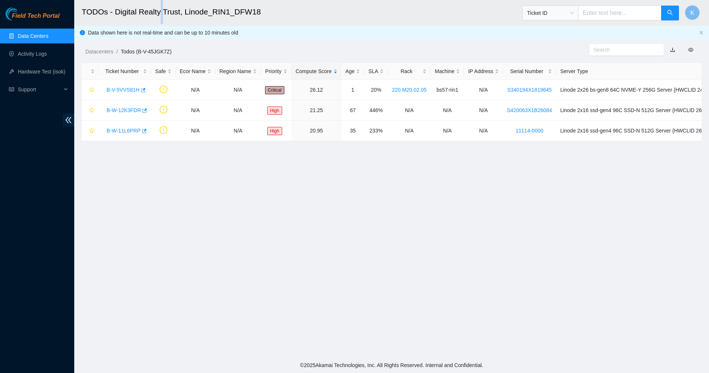
click at [162, 14] on h2 "TODOs - Digital Realty Trust, Linode_RIN1_DFW18" at bounding box center [325, 12] width 486 height 24
click at [190, 14] on h2 "TODOs - Digital Realty Trust, Linode_RIN1_DFW18" at bounding box center [325, 12] width 486 height 24
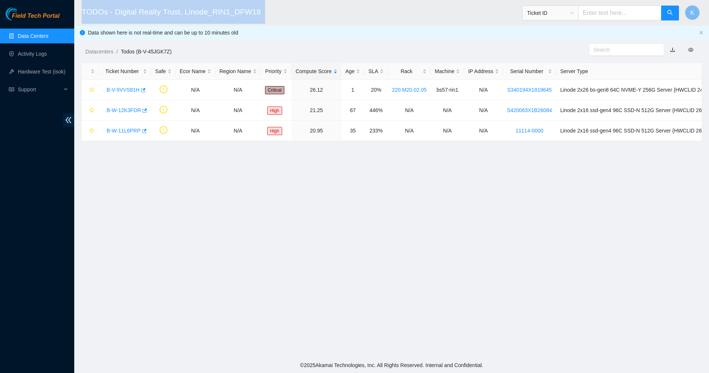
click at [190, 14] on h2 "TODOs - Digital Realty Trust, Linode_RIN1_DFW18" at bounding box center [325, 12] width 486 height 24
click at [246, 14] on h2 "TODOs - Digital Realty Trust, Linode_RIN1_DFW18" at bounding box center [325, 12] width 486 height 24
click at [235, 15] on h2 "TODOs - Digital Realty Trust, Linode_RIN1_DFW18" at bounding box center [325, 12] width 486 height 24
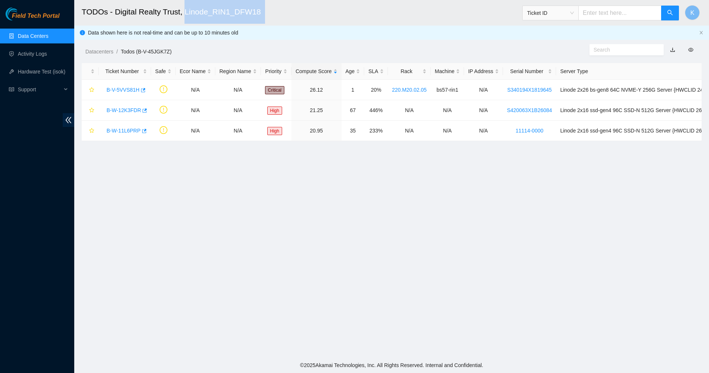
click at [235, 15] on h2 "TODOs - Digital Realty Trust, Linode_RIN1_DFW18" at bounding box center [325, 12] width 486 height 24
click at [179, 14] on h2 "TODOs - Digital Realty Trust, Linode_RIN1_DFW18" at bounding box center [325, 12] width 486 height 24
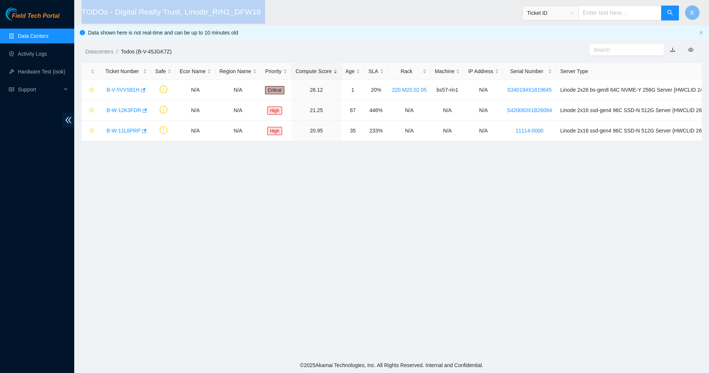
click at [142, 16] on h2 "TODOs - Digital Realty Trust, Linode_RIN1_DFW18" at bounding box center [325, 12] width 486 height 24
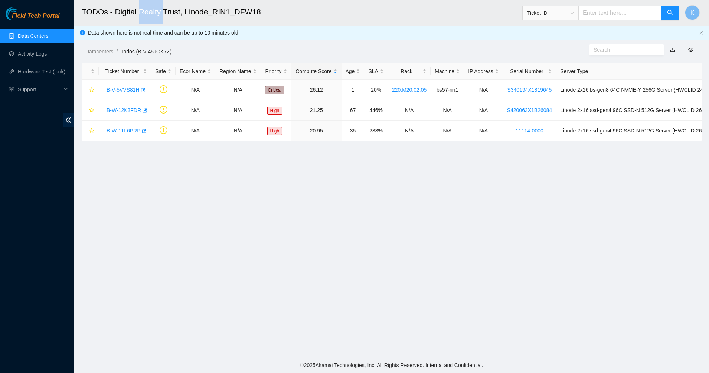
click at [142, 16] on h2 "TODOs - Digital Realty Trust, Linode_RIN1_DFW18" at bounding box center [325, 12] width 486 height 24
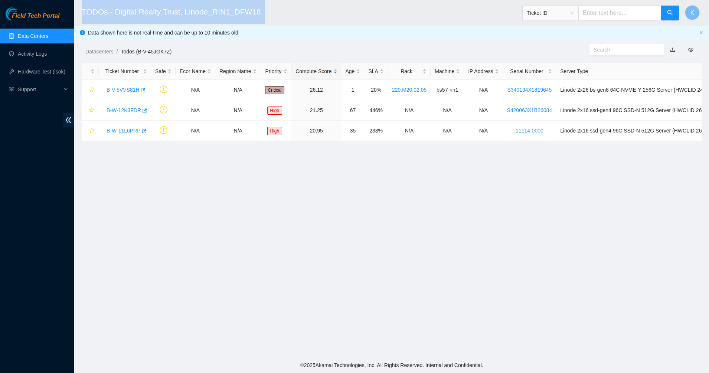
click at [142, 16] on h2 "TODOs - Digital Realty Trust, Linode_RIN1_DFW18" at bounding box center [325, 12] width 486 height 24
click at [157, 14] on h2 "TODOs - Digital Realty Trust, Linode_RIN1_DFW18" at bounding box center [325, 12] width 486 height 24
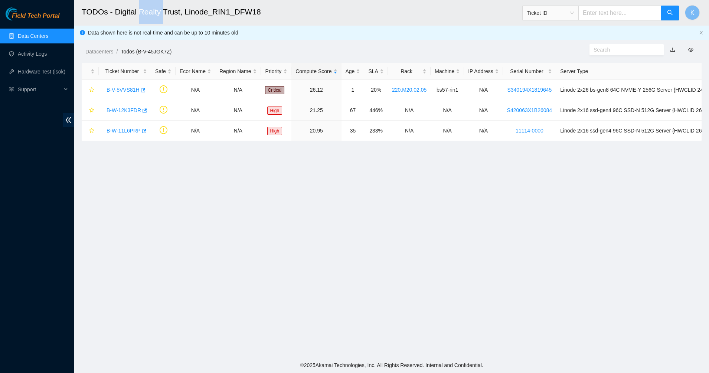
click at [157, 14] on h2 "TODOs - Digital Realty Trust, Linode_RIN1_DFW18" at bounding box center [325, 12] width 486 height 24
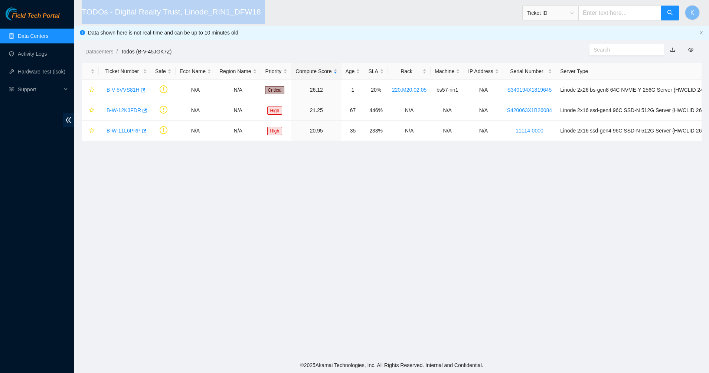
click at [157, 14] on h2 "TODOs - Digital Realty Trust, Linode_RIN1_DFW18" at bounding box center [325, 12] width 486 height 24
click at [173, 14] on h2 "TODOs - Digital Realty Trust, Linode_RIN1_DFW18" at bounding box center [325, 12] width 486 height 24
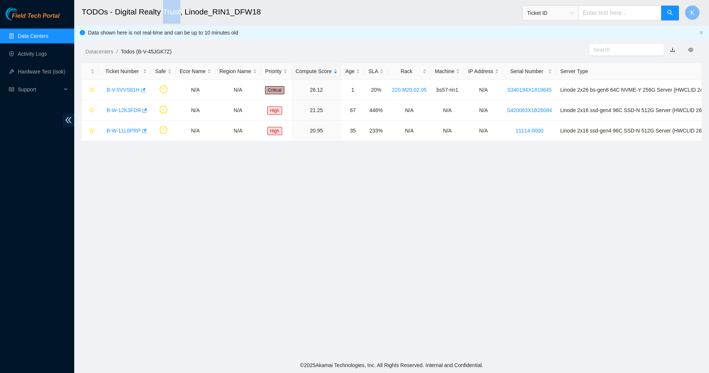
click at [173, 14] on h2 "TODOs - Digital Realty Trust, Linode_RIN1_DFW18" at bounding box center [325, 12] width 486 height 24
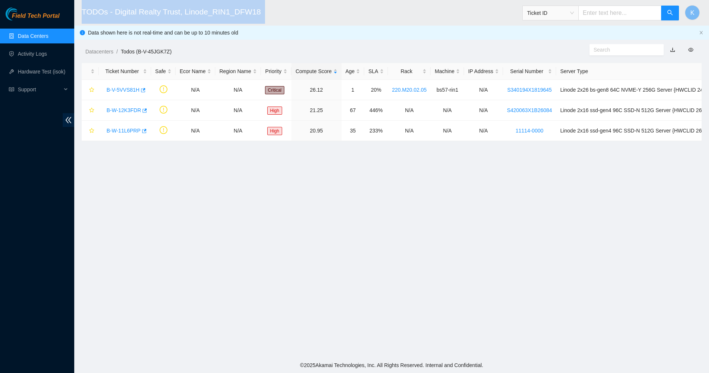
click at [173, 14] on h2 "TODOs - Digital Realty Trust, Linode_RIN1_DFW18" at bounding box center [325, 12] width 486 height 24
click at [210, 13] on h2 "TODOs - Digital Realty Trust, Linode_RIN1_DFW18" at bounding box center [325, 12] width 486 height 24
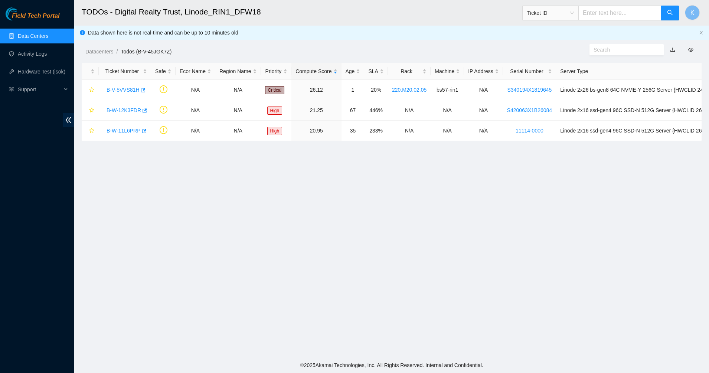
click at [319, 16] on h2 "TODOs - Digital Realty Trust, Linode_RIN1_DFW18" at bounding box center [325, 12] width 486 height 24
drag, startPoint x: 310, startPoint y: 35, endPoint x: 489, endPoint y: 205, distance: 246.9
click at [489, 205] on main "TODOs - Digital Realty Trust, Linode_RIN1_DFW18 Ticket ID K Data shown here is …" at bounding box center [391, 179] width 635 height 358
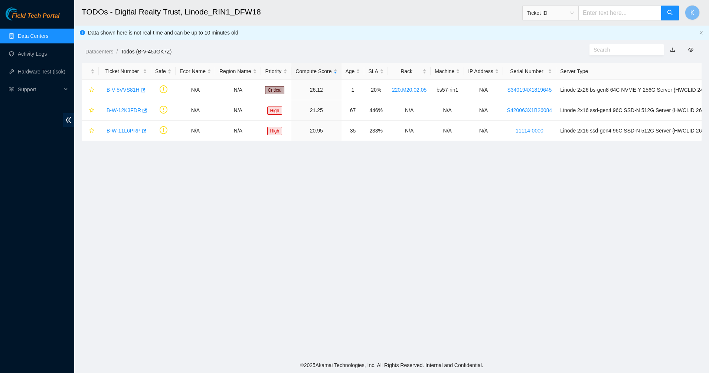
click at [350, 193] on main "TODOs - Digital Realty Trust, Linode_RIN1_DFW18 Ticket ID K Data shown here is …" at bounding box center [391, 179] width 635 height 358
click at [114, 92] on link "B-V-5VVS81H" at bounding box center [123, 90] width 33 height 6
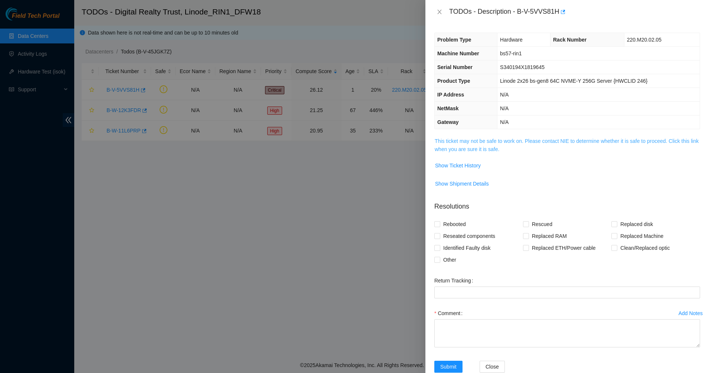
click at [459, 143] on link "This ticket may not be safe to work on. Please contact NIE to determine whether…" at bounding box center [567, 145] width 264 height 14
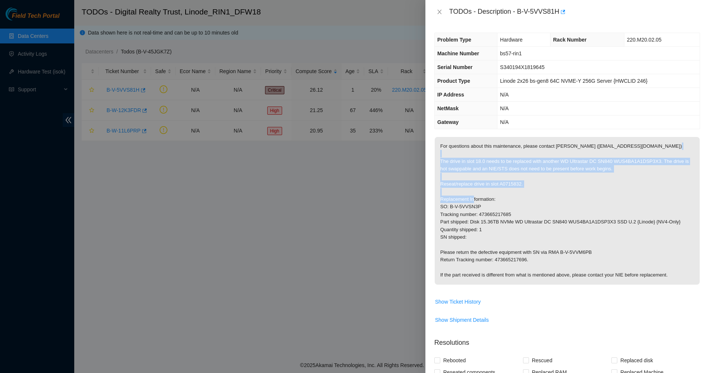
drag, startPoint x: 453, startPoint y: 158, endPoint x: 507, endPoint y: 201, distance: 69.2
click at [507, 201] on p "For questions about this maintenance, please contact Alex Abelson (aabelson@aka…" at bounding box center [567, 211] width 265 height 148
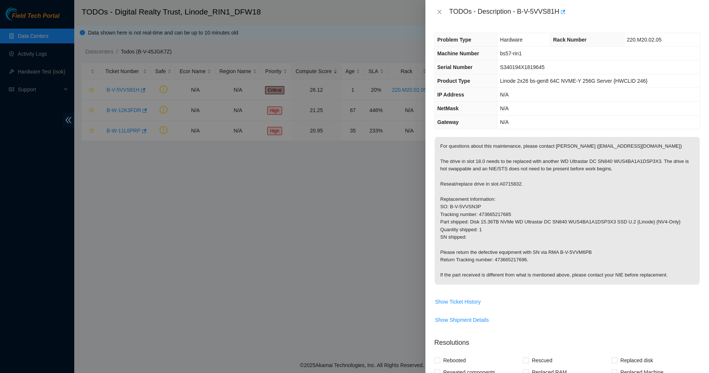
click at [487, 169] on p "For questions about this maintenance, please contact Alex Abelson (aabelson@aka…" at bounding box center [567, 211] width 265 height 148
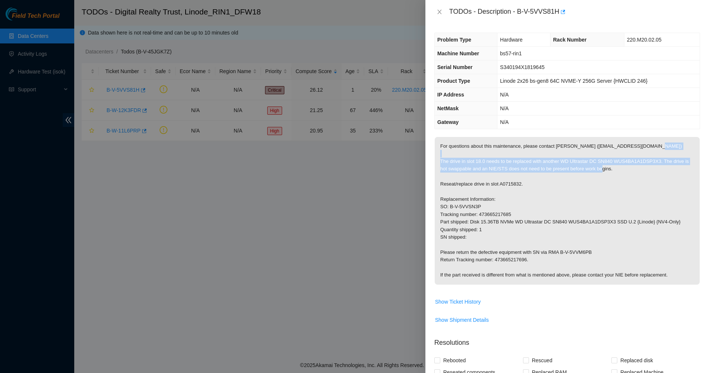
click at [487, 169] on p "For questions about this maintenance, please contact Alex Abelson (aabelson@aka…" at bounding box center [567, 211] width 265 height 148
click at [532, 169] on p "For questions about this maintenance, please contact Alex Abelson (aabelson@aka…" at bounding box center [567, 211] width 265 height 148
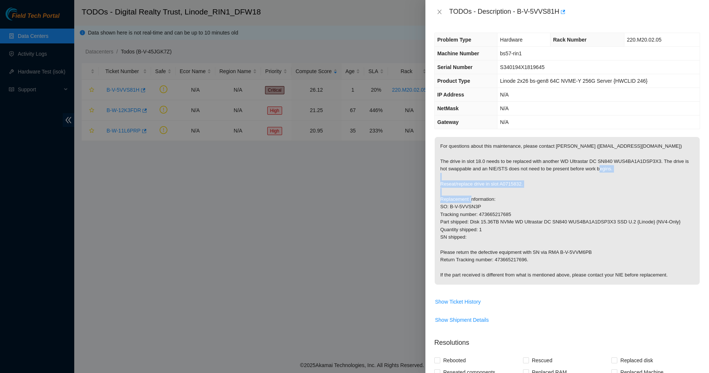
drag, startPoint x: 435, startPoint y: 181, endPoint x: 494, endPoint y: 203, distance: 63.5
click at [494, 203] on p "For questions about this maintenance, please contact Alex Abelson (aabelson@aka…" at bounding box center [567, 211] width 265 height 148
drag, startPoint x: 494, startPoint y: 203, endPoint x: 480, endPoint y: 188, distance: 21.0
click at [480, 188] on p "For questions about this maintenance, please contact Alex Abelson (aabelson@aka…" at bounding box center [567, 211] width 265 height 148
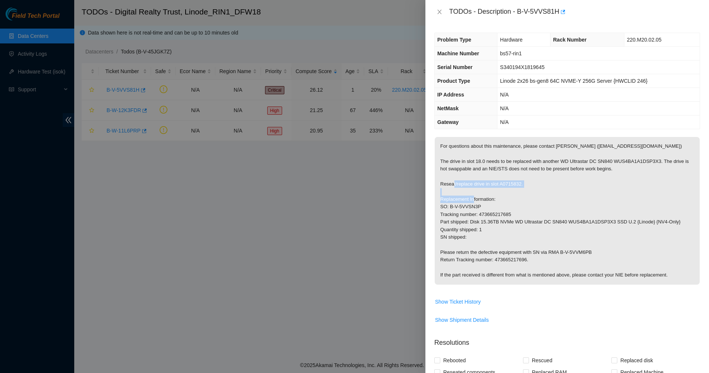
click at [480, 188] on p "For questions about this maintenance, please contact Alex Abelson (aabelson@aka…" at bounding box center [567, 211] width 265 height 148
click at [471, 209] on p "For questions about this maintenance, please contact Alex Abelson (aabelson@aka…" at bounding box center [567, 211] width 265 height 148
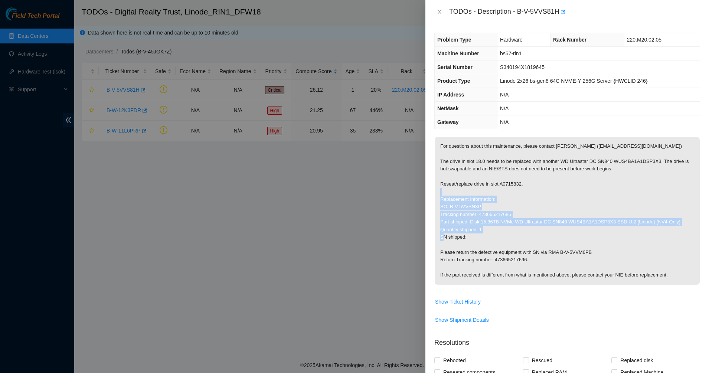
drag, startPoint x: 460, startPoint y: 197, endPoint x: 499, endPoint y: 240, distance: 57.8
click at [499, 240] on p "For questions about this maintenance, please contact Alex Abelson (aabelson@aka…" at bounding box center [567, 211] width 265 height 148
click at [488, 209] on p "For questions about this maintenance, please contact Alex Abelson (aabelson@aka…" at bounding box center [567, 211] width 265 height 148
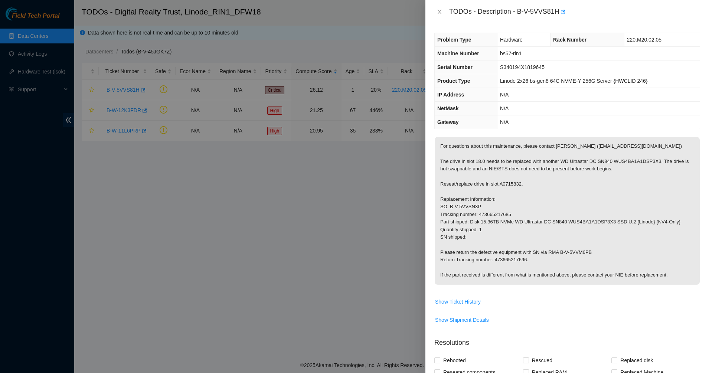
click at [494, 214] on p "For questions about this maintenance, please contact Alex Abelson (aabelson@aka…" at bounding box center [567, 211] width 265 height 148
copy p "473665217685"
click at [505, 107] on span "N/A" at bounding box center [504, 108] width 9 height 6
click at [440, 11] on icon "close" at bounding box center [440, 12] width 4 height 4
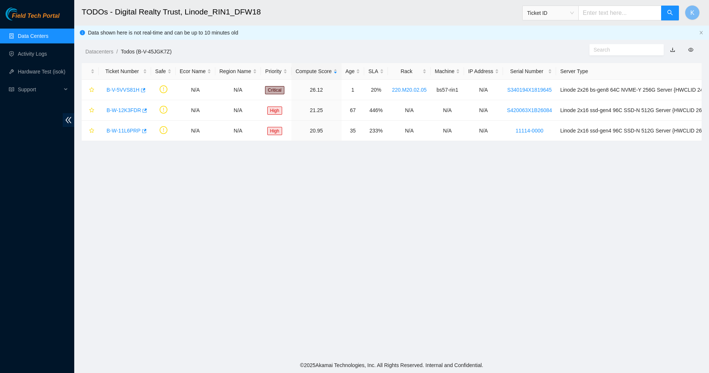
click at [364, 24] on header "TODOs - Digital Realty Trust, Linode_RIN1_DFW18 Ticket ID K" at bounding box center [428, 13] width 709 height 26
click at [43, 39] on link "Data Centers" at bounding box center [33, 36] width 30 height 6
